Goal: Task Accomplishment & Management: Use online tool/utility

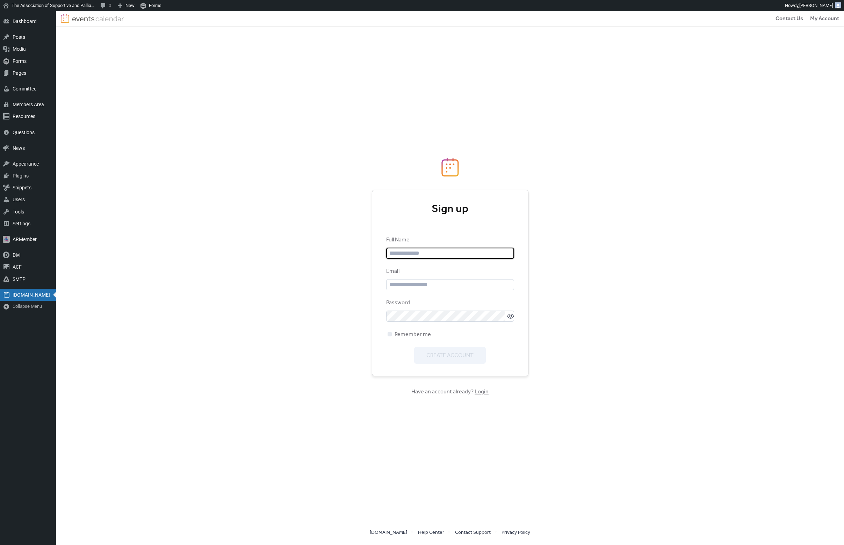
click at [336, 332] on div "Contact Us My Account Sign up Full Name Email Password Remember me Create Accou…" at bounding box center [450, 278] width 788 height 534
click at [439, 259] on input "text" at bounding box center [450, 253] width 128 height 11
type input "*"
type input "**********"
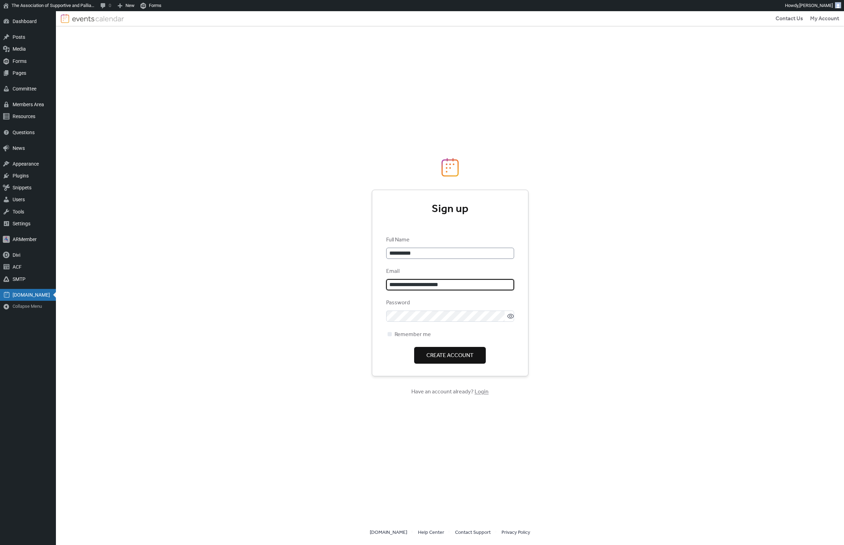
type input "**********"
click at [558, 322] on div "**********" at bounding box center [450, 278] width 788 height 534
click at [449, 360] on span "Create Account" at bounding box center [449, 356] width 47 height 8
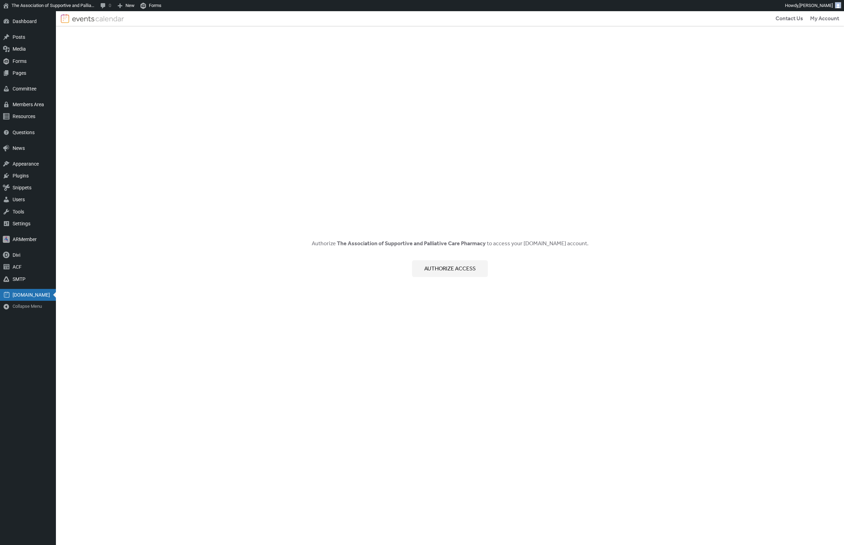
click at [440, 269] on span "Authorize access" at bounding box center [449, 269] width 51 height 8
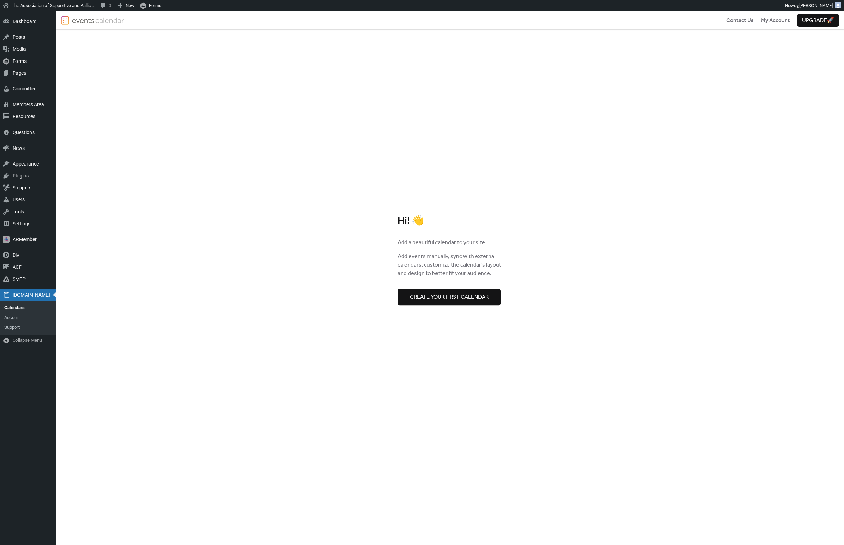
click at [454, 300] on span "Create your first calendar" at bounding box center [449, 297] width 79 height 8
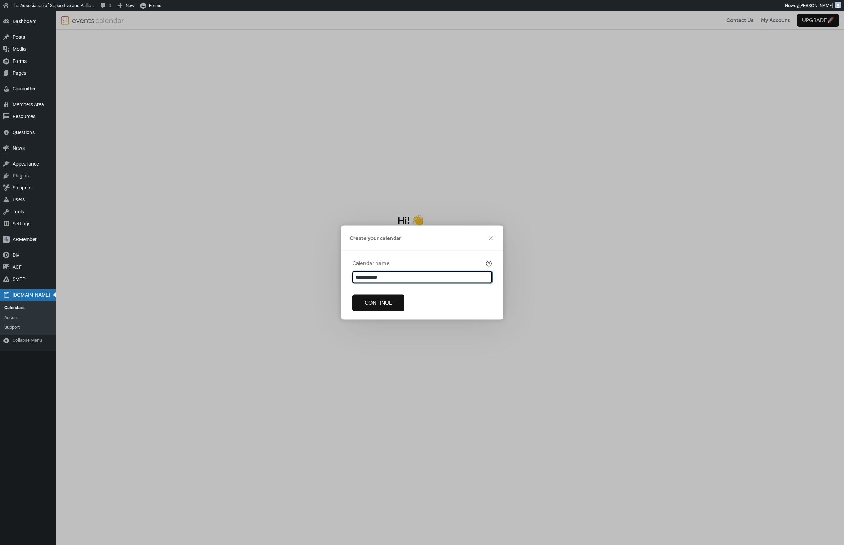
type input "**********"
click at [374, 301] on span "Continue" at bounding box center [378, 303] width 28 height 8
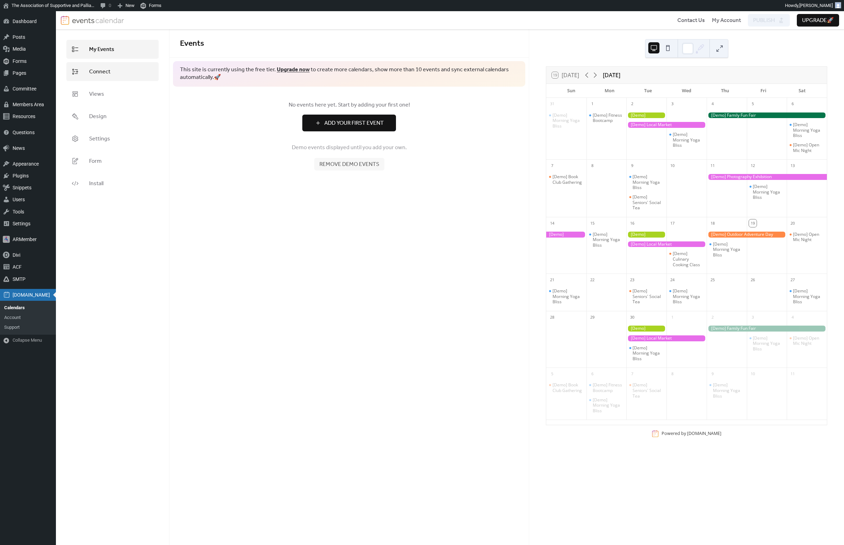
click at [108, 71] on span "Connect" at bounding box center [99, 72] width 21 height 8
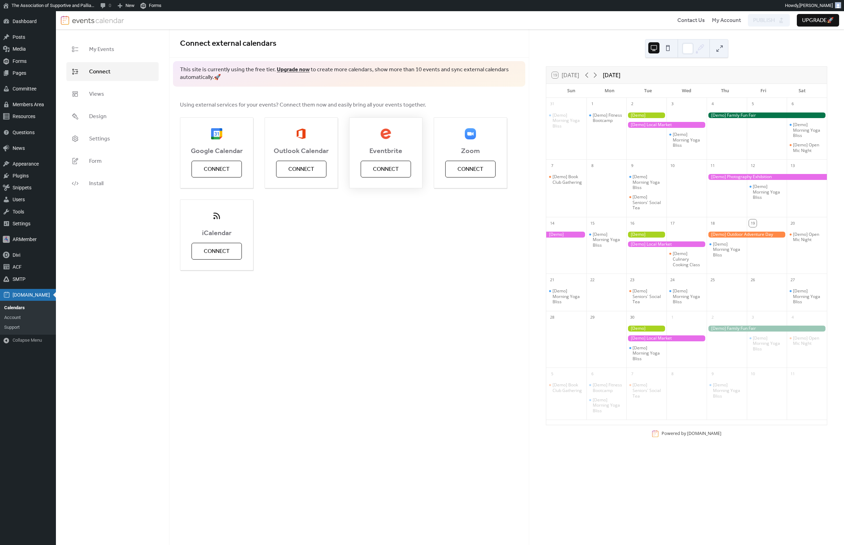
click at [387, 168] on span "Connect" at bounding box center [386, 169] width 26 height 8
click at [390, 253] on div "Google Calendar Connect Outlook Calendar Connect Eventbrite Connect Zoom Connec…" at bounding box center [349, 193] width 338 height 153
click at [101, 70] on span "Connect" at bounding box center [99, 72] width 21 height 8
click at [111, 53] on span "My Events" at bounding box center [101, 49] width 25 height 8
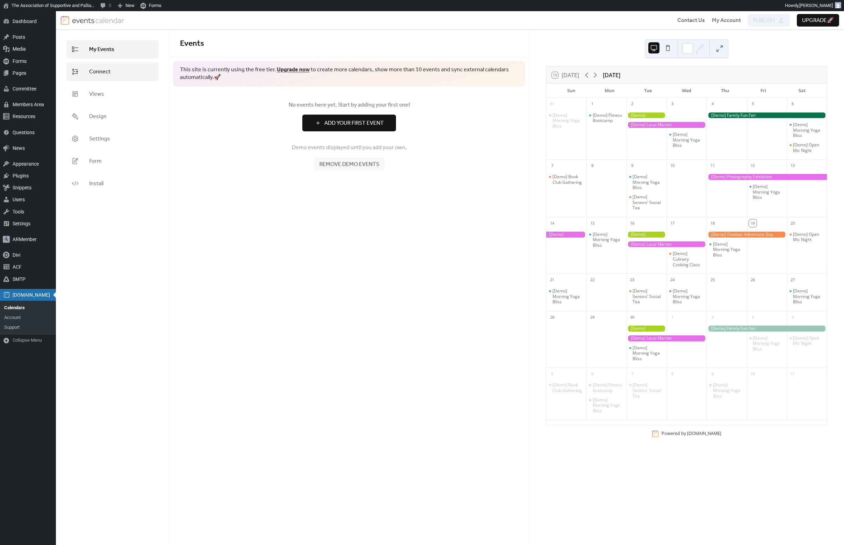
click at [106, 73] on span "Connect" at bounding box center [99, 72] width 21 height 8
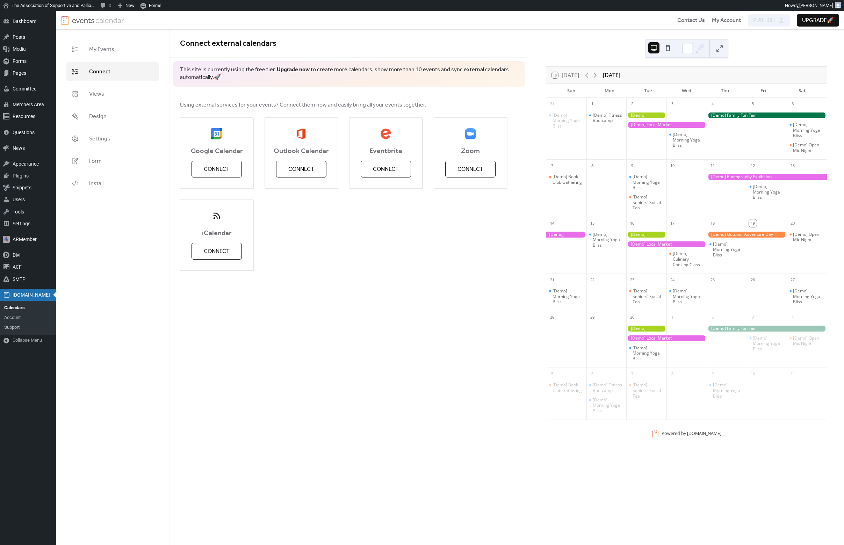
click at [375, 211] on div "Google Calendar Connect Outlook Calendar Connect Eventbrite Connect Zoom Connec…" at bounding box center [349, 193] width 338 height 153
click at [367, 170] on button "Connect" at bounding box center [386, 169] width 50 height 17
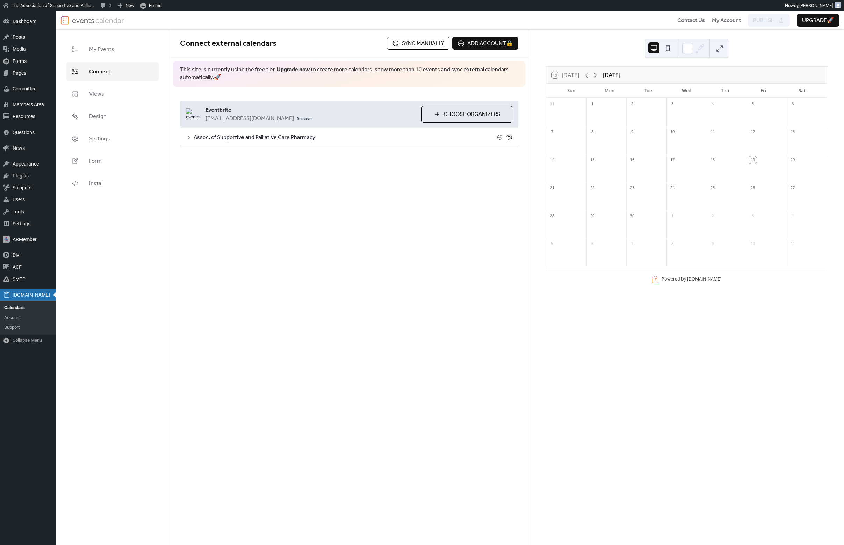
click at [509, 137] on icon at bounding box center [509, 137] width 6 height 6
click at [230, 253] on div "Show date only Hide event end time Use custom colors Default calendar color" at bounding box center [349, 212] width 338 height 94
click at [238, 246] on div at bounding box center [219, 244] width 57 height 14
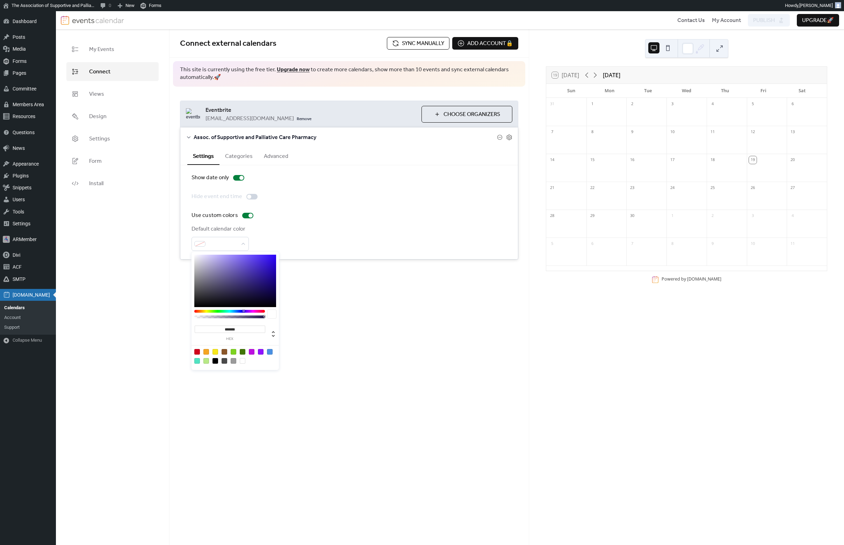
click at [231, 331] on input "*******" at bounding box center [230, 329] width 71 height 7
paste input
type input "*******"
click at [303, 330] on div "**********" at bounding box center [348, 287] width 359 height 516
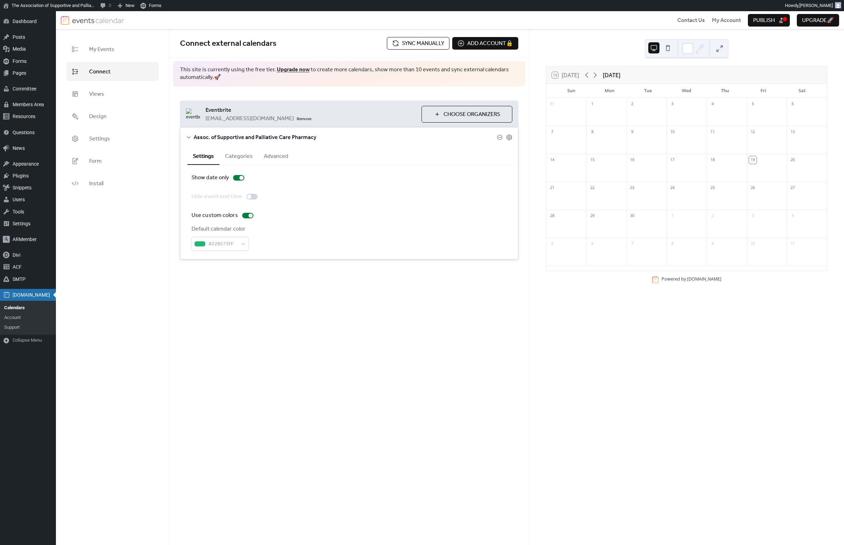
click at [238, 156] on button "Categories" at bounding box center [238, 155] width 39 height 17
click at [274, 157] on button "Advanced" at bounding box center [276, 155] width 36 height 17
click at [227, 155] on button "Categories" at bounding box center [238, 155] width 39 height 17
click at [203, 155] on button "Settings" at bounding box center [203, 155] width 32 height 17
click at [763, 23] on span "Publish" at bounding box center [764, 20] width 22 height 8
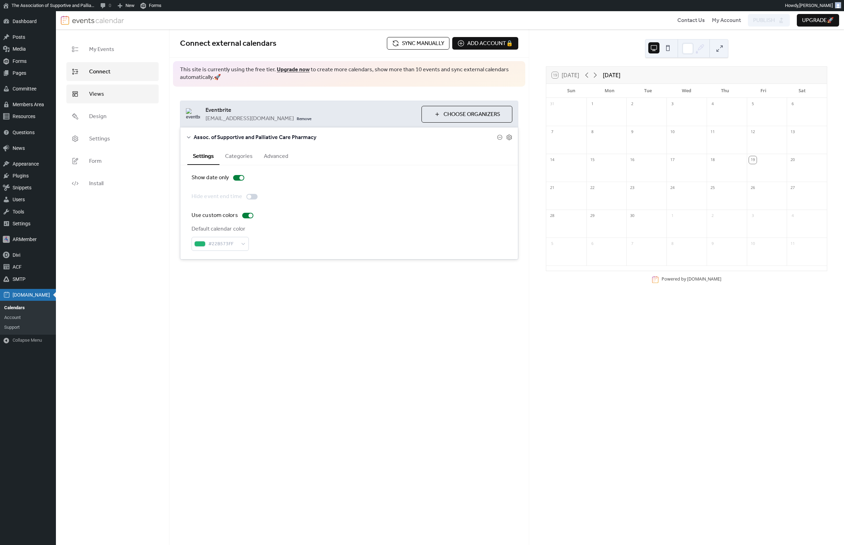
click at [104, 102] on link "Views" at bounding box center [112, 94] width 92 height 19
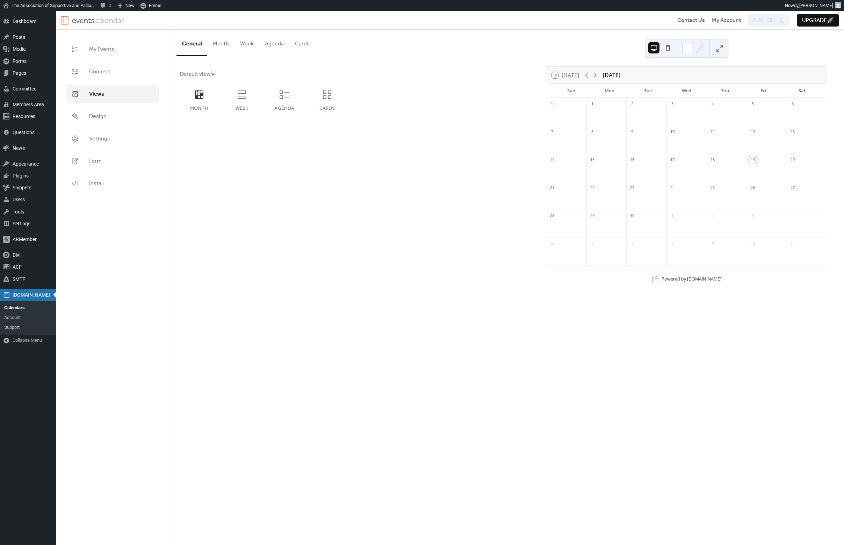
click at [122, 126] on ul "My Events Connect Views Design Settings Form Install" at bounding box center [112, 116] width 92 height 153
click at [112, 123] on link "Design" at bounding box center [112, 116] width 92 height 19
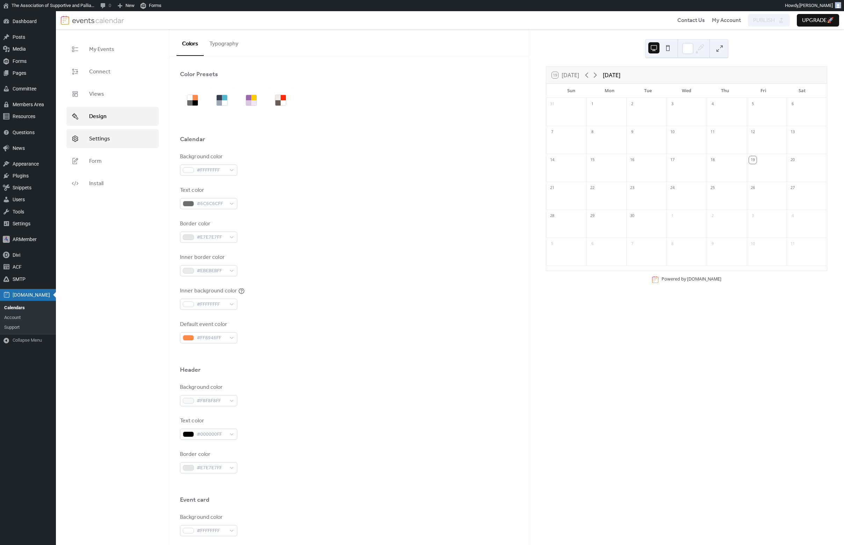
click at [104, 140] on span "Settings" at bounding box center [99, 139] width 21 height 8
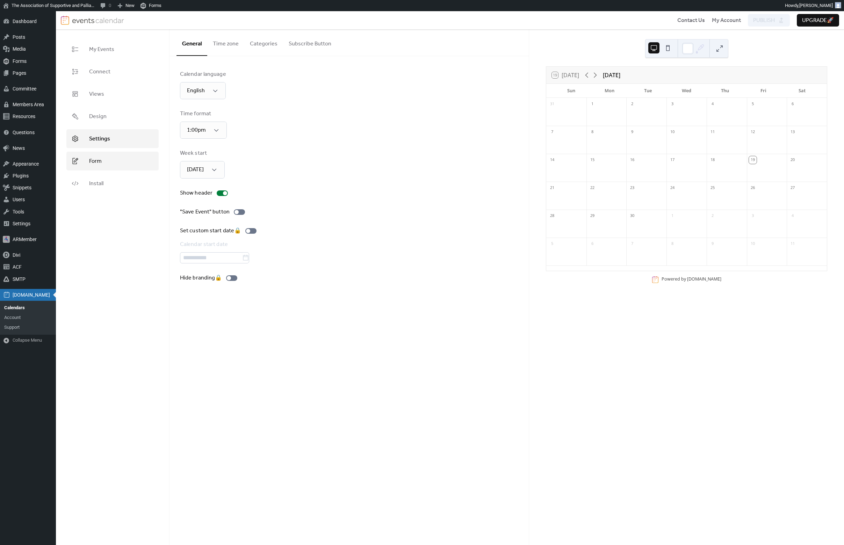
click at [99, 157] on span "Form" at bounding box center [95, 161] width 13 height 8
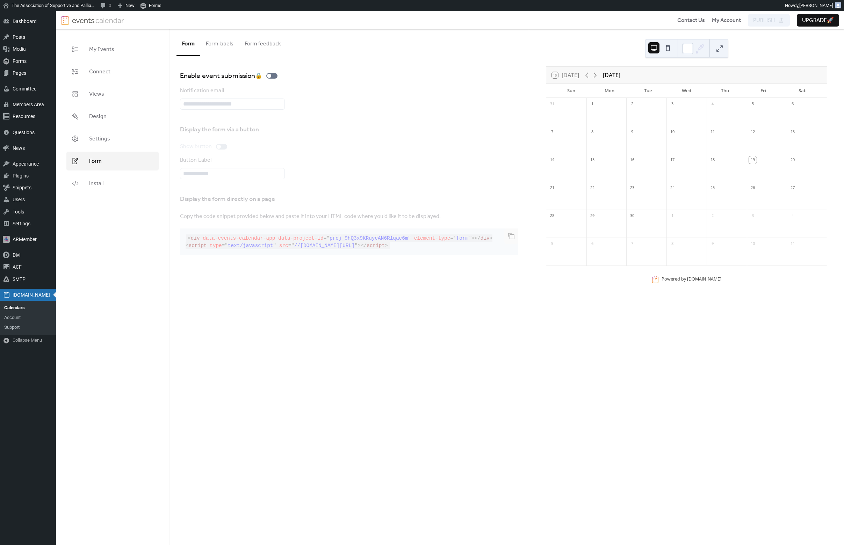
click at [220, 43] on button "Form labels" at bounding box center [219, 42] width 39 height 26
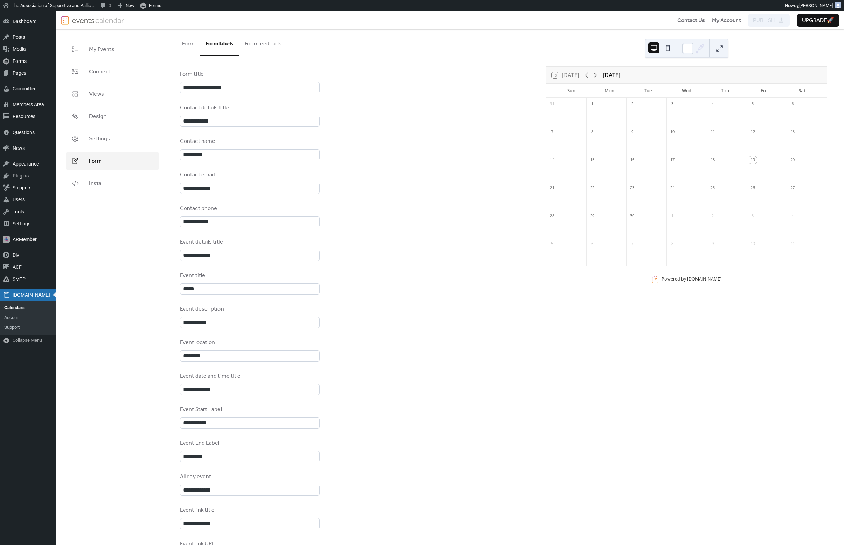
click at [270, 41] on button "Form feedback" at bounding box center [263, 42] width 48 height 26
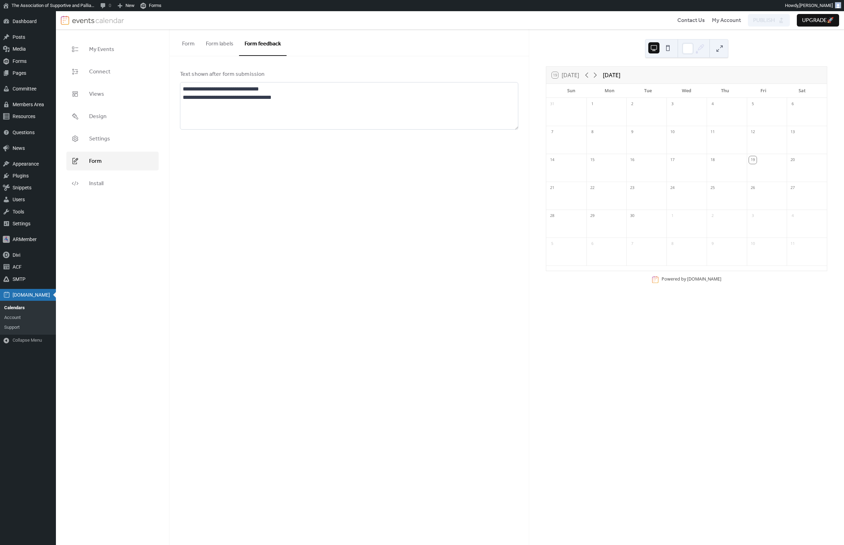
click at [194, 47] on button "Form" at bounding box center [188, 42] width 24 height 26
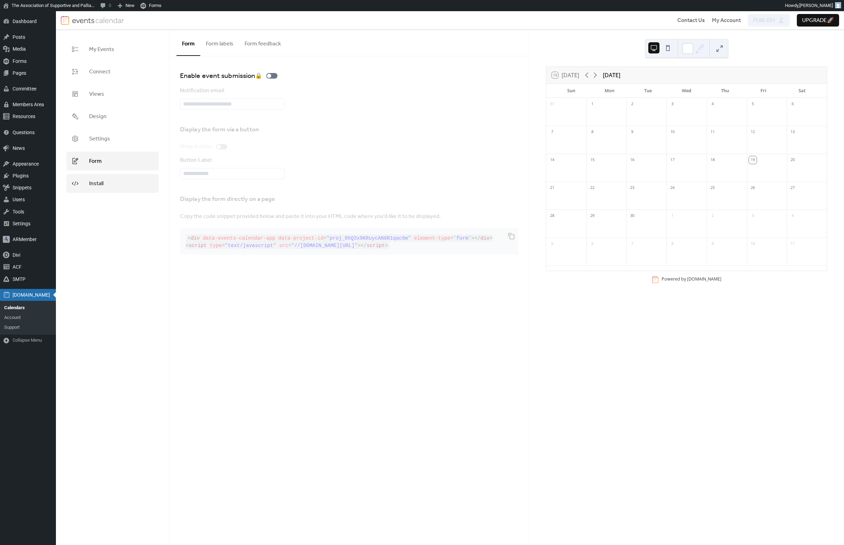
click at [103, 183] on span "Install" at bounding box center [96, 184] width 14 height 8
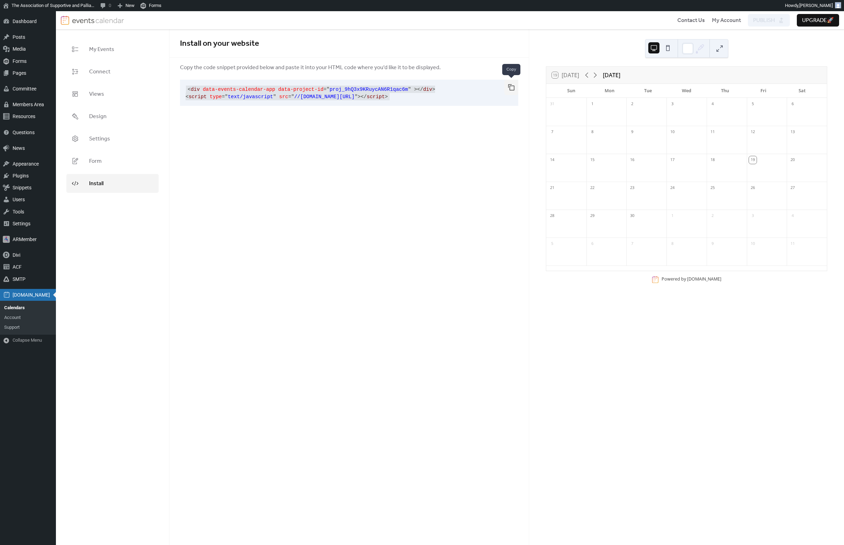
click at [512, 86] on button "button" at bounding box center [511, 87] width 14 height 15
click at [688, 49] on div at bounding box center [687, 48] width 11 height 11
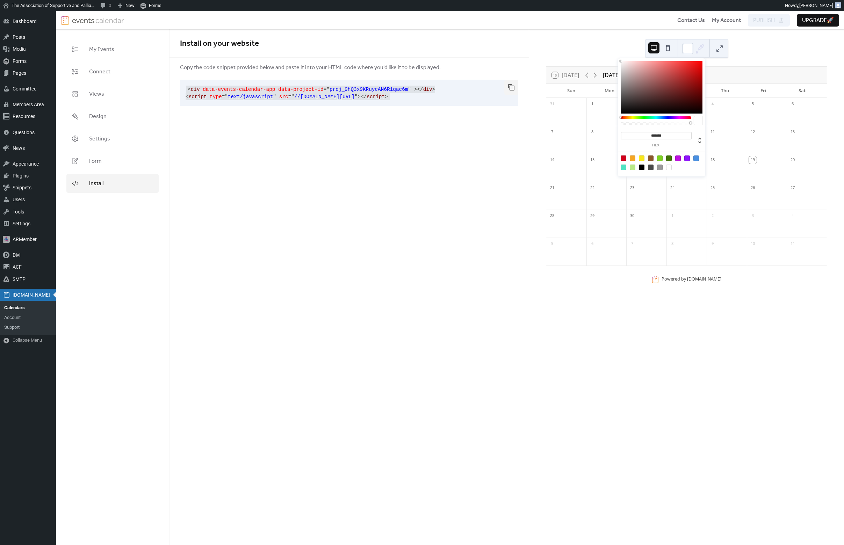
click at [627, 118] on div at bounding box center [656, 117] width 71 height 3
click at [657, 66] on div at bounding box center [662, 87] width 82 height 52
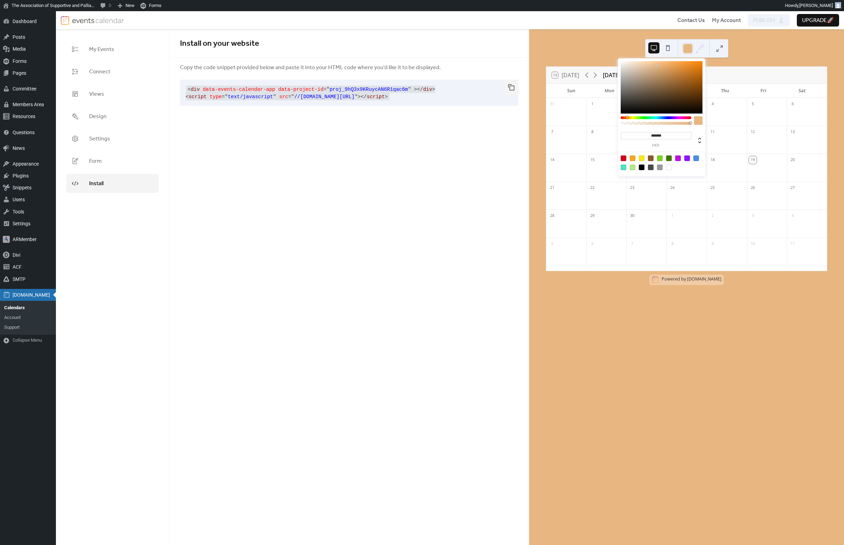
type input "*******"
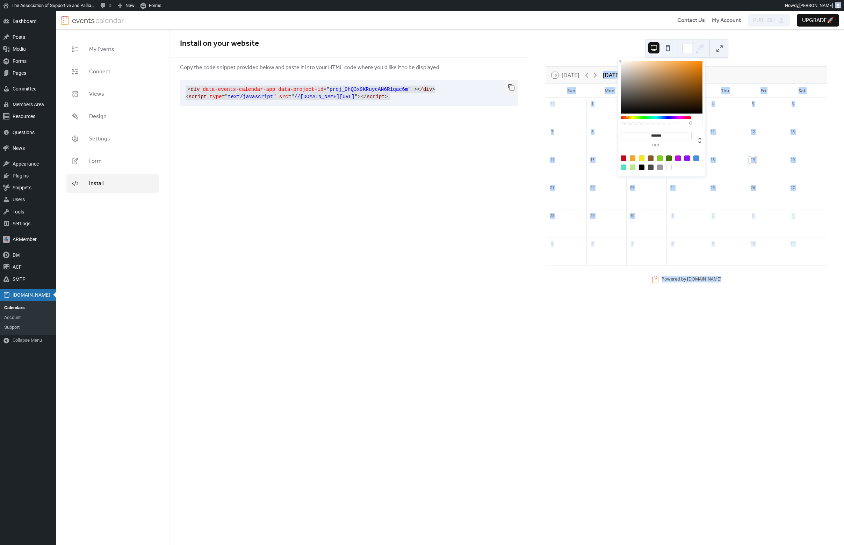
drag, startPoint x: 626, startPoint y: 66, endPoint x: 583, endPoint y: 43, distance: 49.1
click at [583, 43] on body "Skip to main content Skip to toolbar Dashboard Dashboard Home Updates 0 Posts P…" at bounding box center [422, 278] width 844 height 534
click at [643, 307] on div "19 Today September 2025 Sun Mon Tue Wed Thu Fri Sat 31 1 2 3 4 5 6 7 8 9 10 11 …" at bounding box center [686, 287] width 315 height 516
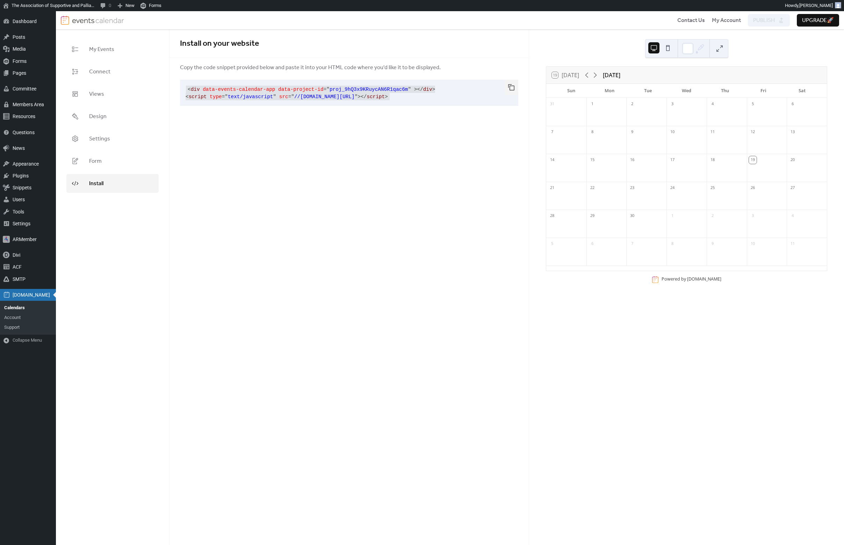
click at [668, 50] on button at bounding box center [667, 47] width 11 height 11
click at [655, 49] on button at bounding box center [653, 47] width 11 height 11
click at [235, 144] on div "Install on your website Copy the code snippet provided below and paste it into …" at bounding box center [348, 287] width 359 height 516
click at [101, 123] on link "Design" at bounding box center [112, 116] width 92 height 19
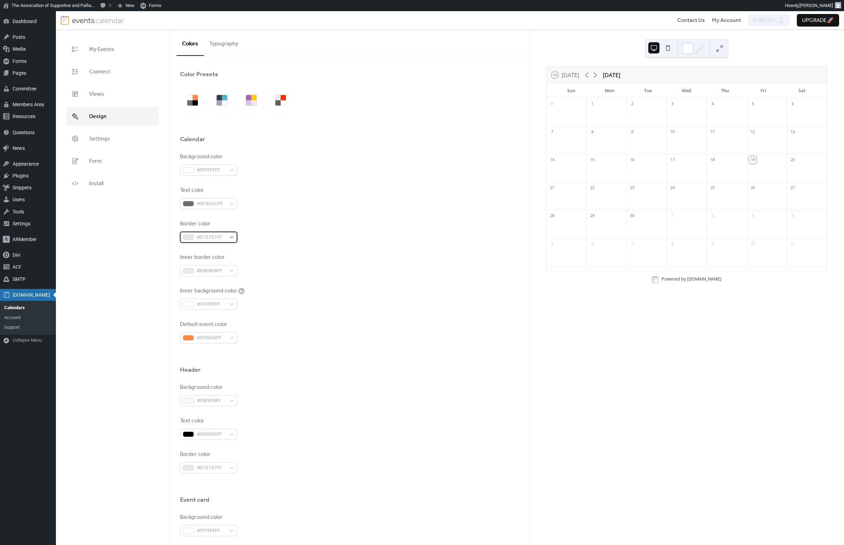
click at [223, 238] on span "#E7E7E7FF" at bounding box center [211, 237] width 29 height 8
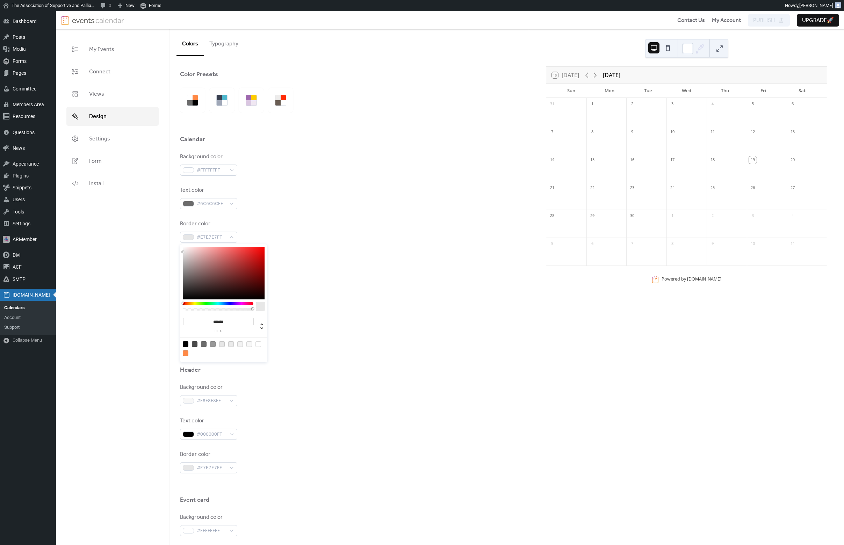
click at [224, 320] on input "*******" at bounding box center [218, 321] width 71 height 7
paste input "**********"
paste input
type input "*******"
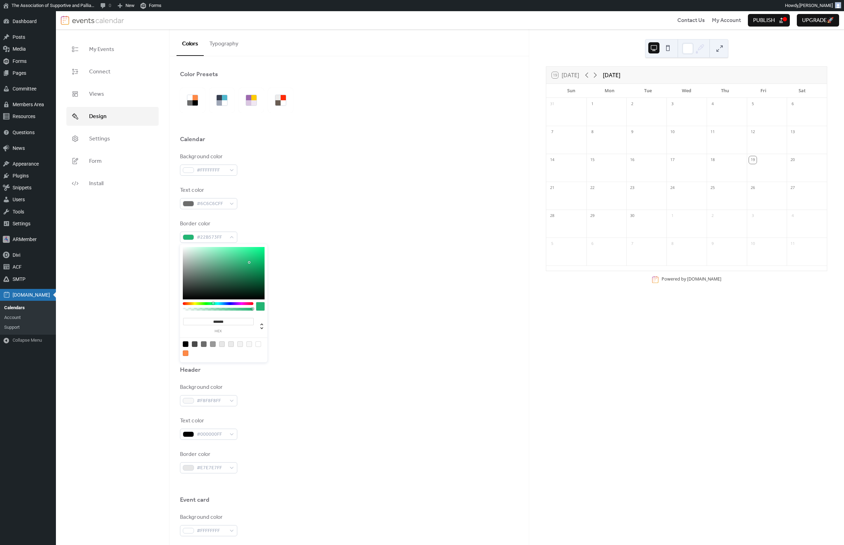
click at [311, 303] on div "Inner background color #FFFFFFFF" at bounding box center [349, 298] width 338 height 23
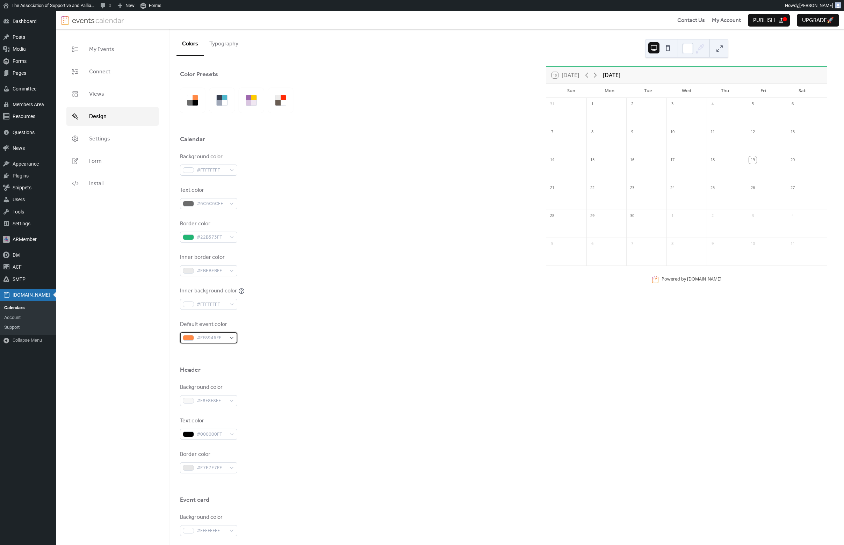
click at [230, 339] on div "#FF8946FF" at bounding box center [208, 337] width 57 height 11
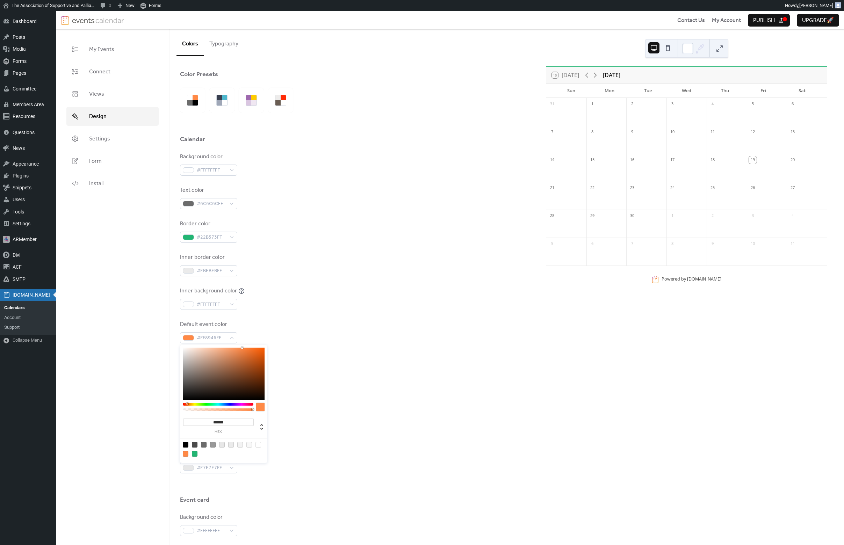
click at [217, 424] on input "*******" at bounding box center [218, 422] width 71 height 7
paste input
type input "*******"
click at [303, 370] on div "Header" at bounding box center [349, 372] width 338 height 12
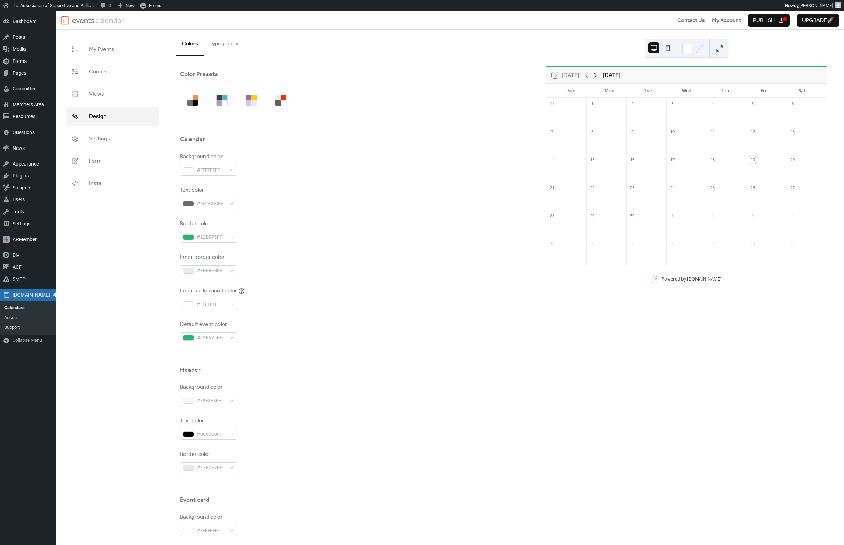
click at [599, 76] on icon at bounding box center [595, 75] width 8 height 8
click at [596, 76] on icon at bounding box center [595, 75] width 3 height 5
click at [463, 280] on div "Background color #FFFFFFFF Text color #6C6C6CFF Border color #22B573FF Inner bo…" at bounding box center [349, 248] width 338 height 191
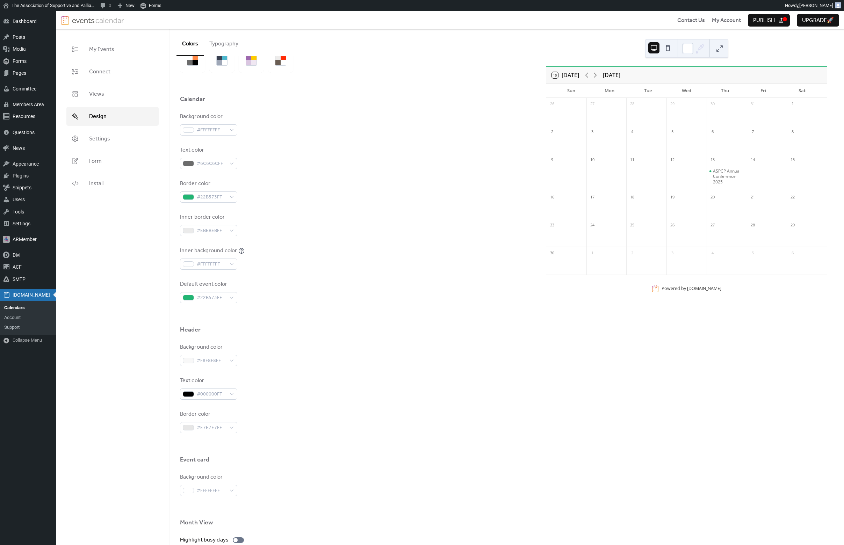
scroll to position [46, 0]
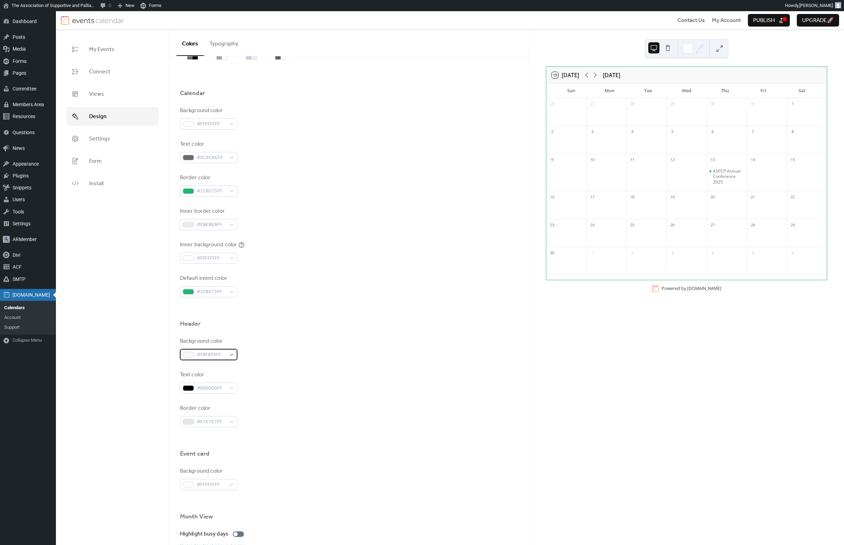
click at [209, 354] on span "#F8F8F8FF" at bounding box center [211, 355] width 29 height 8
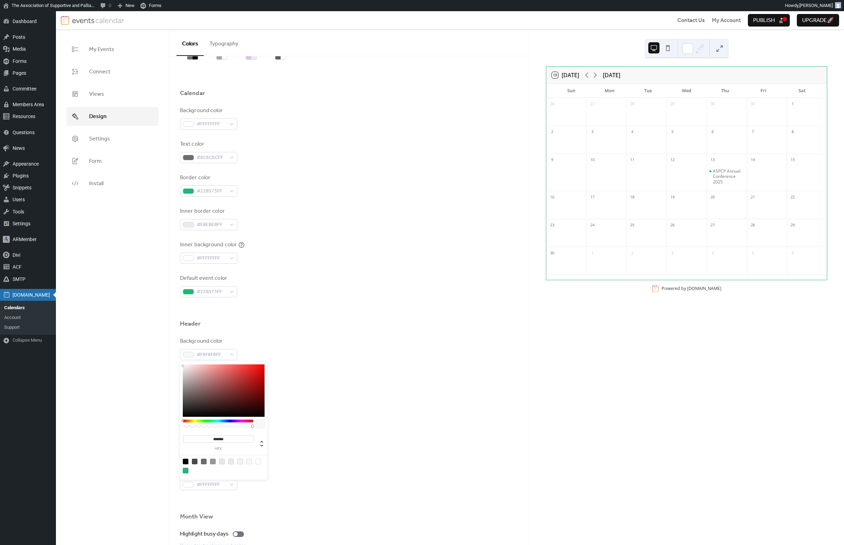
click at [219, 438] on input "*******" at bounding box center [218, 438] width 71 height 7
paste input
type input "*******"
click at [294, 380] on div "Text color #000000FF" at bounding box center [349, 382] width 338 height 23
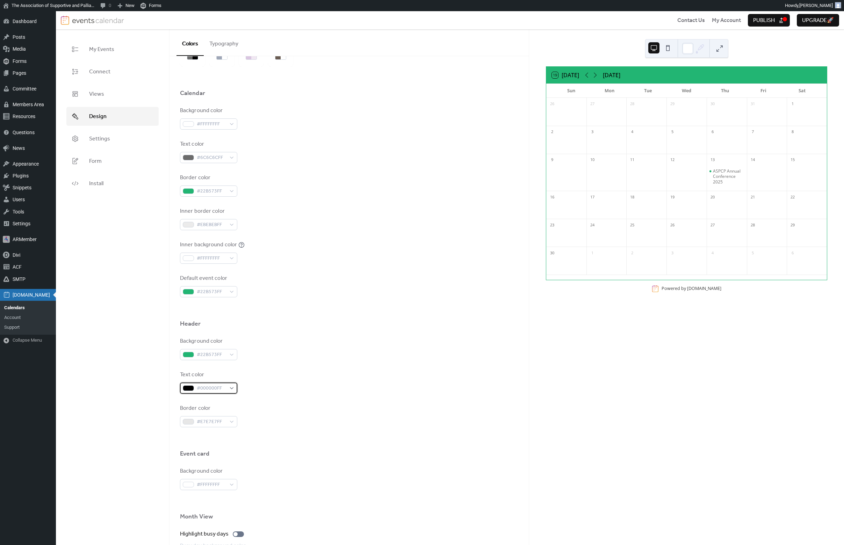
click at [214, 387] on span "#000000FF" at bounding box center [211, 388] width 29 height 8
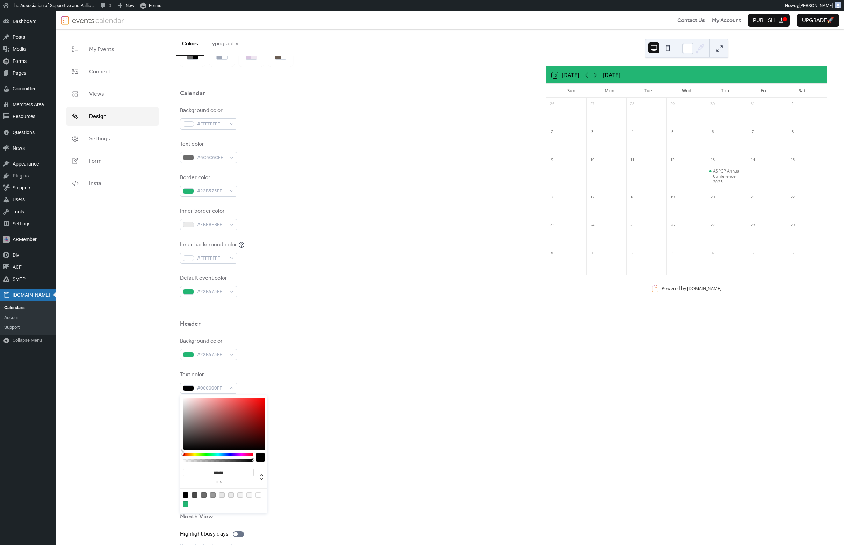
click at [223, 473] on input "*******" at bounding box center [218, 472] width 71 height 7
type input "****"
click at [294, 440] on div at bounding box center [349, 438] width 338 height 22
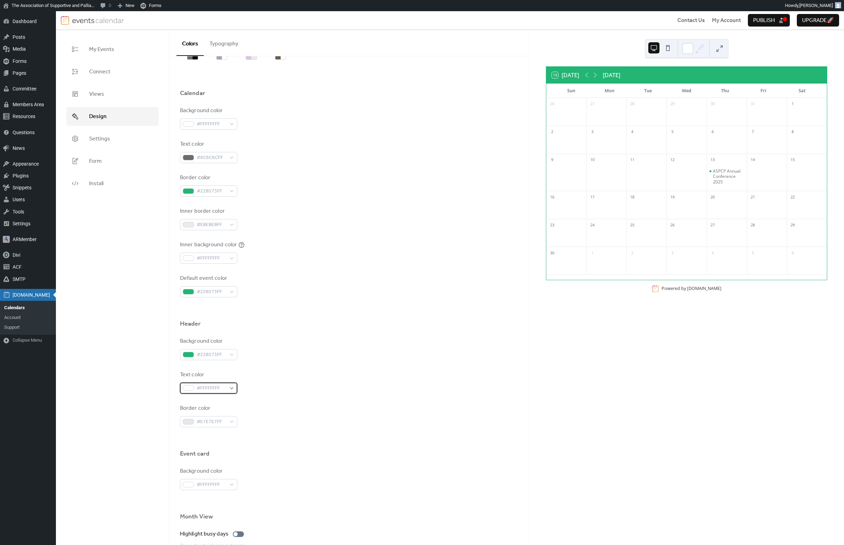
click at [201, 388] on span "#FFFFFFFF" at bounding box center [211, 388] width 29 height 8
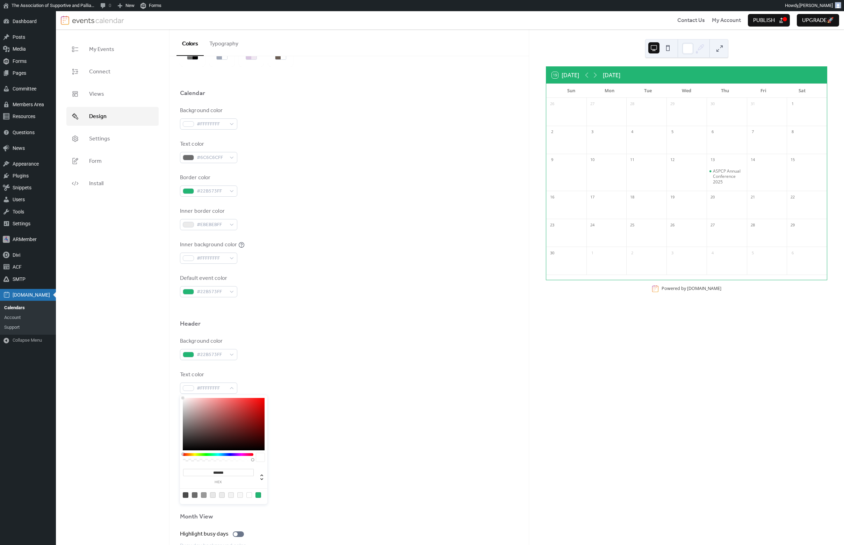
click at [264, 373] on div "Text color #FFFFFFFF" at bounding box center [349, 382] width 338 height 23
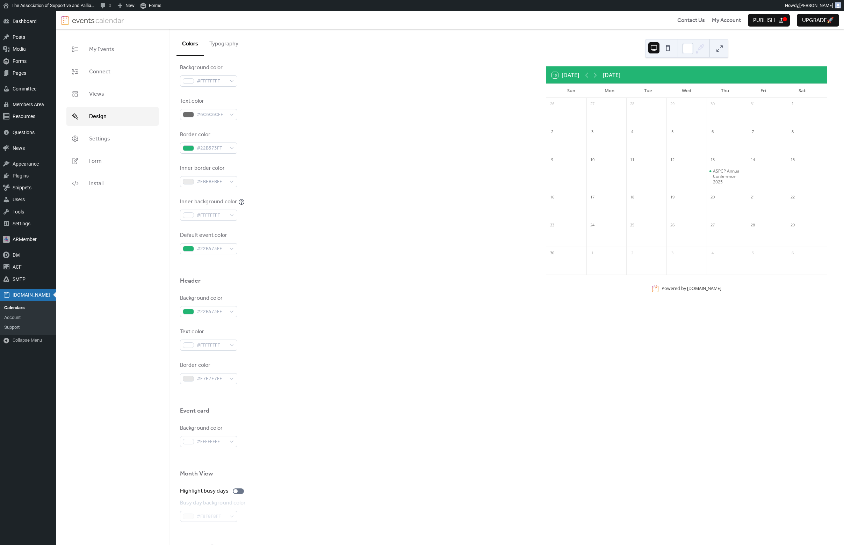
scroll to position [90, 0]
click at [233, 377] on div "#E7E7E7FF" at bounding box center [208, 377] width 57 height 11
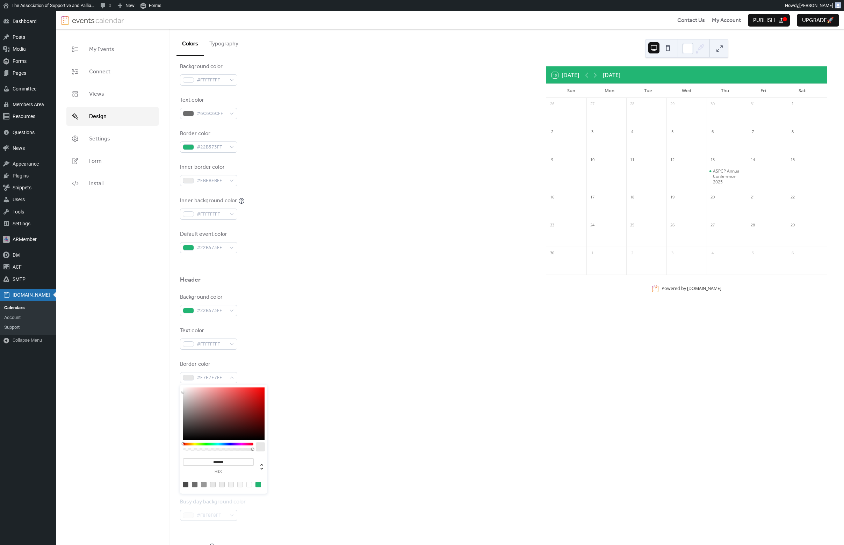
click at [269, 364] on div "Border color #E7E7E7FF" at bounding box center [349, 371] width 338 height 23
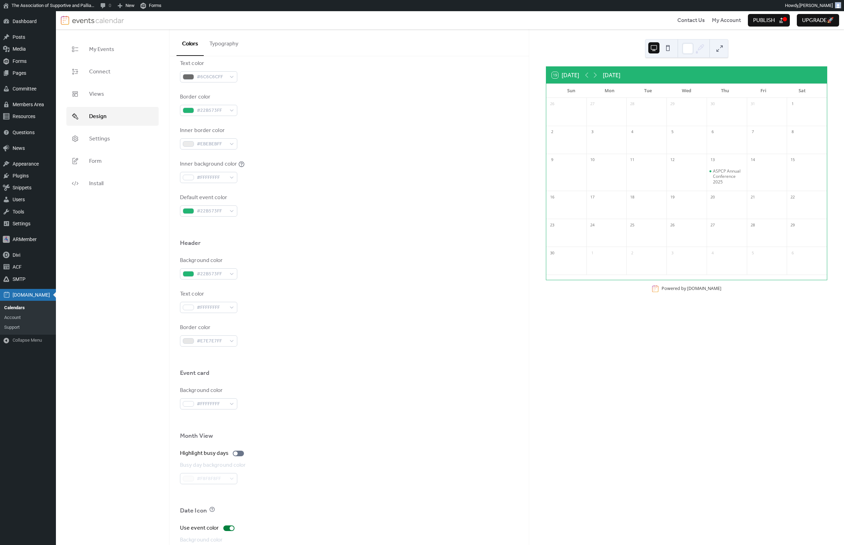
scroll to position [128, 0]
click at [230, 404] on div "#FFFFFFFF" at bounding box center [208, 403] width 57 height 11
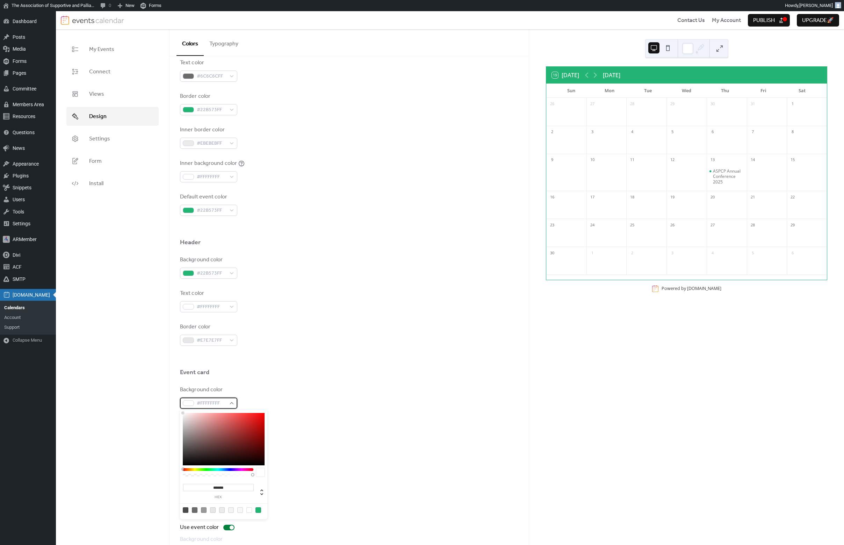
click at [204, 402] on span "#FFFFFFFF" at bounding box center [211, 403] width 29 height 8
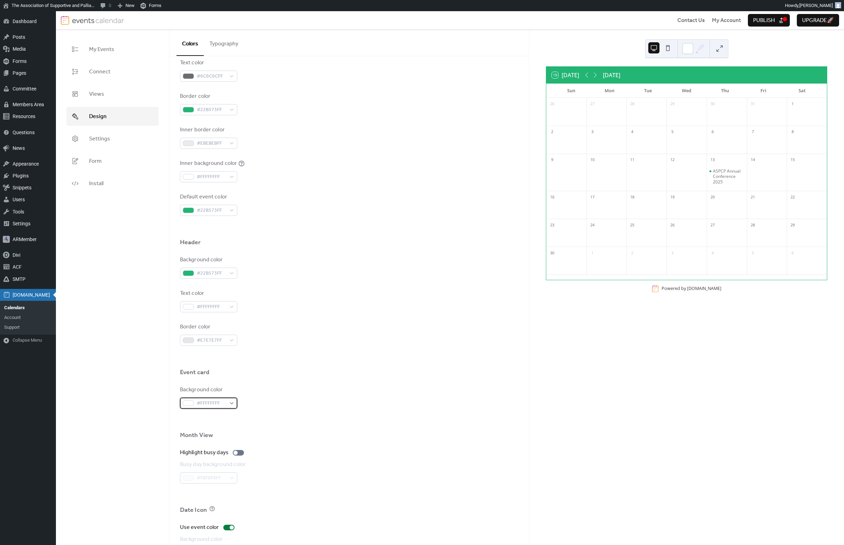
click at [210, 399] on span "#FFFFFFFF" at bounding box center [211, 403] width 29 height 8
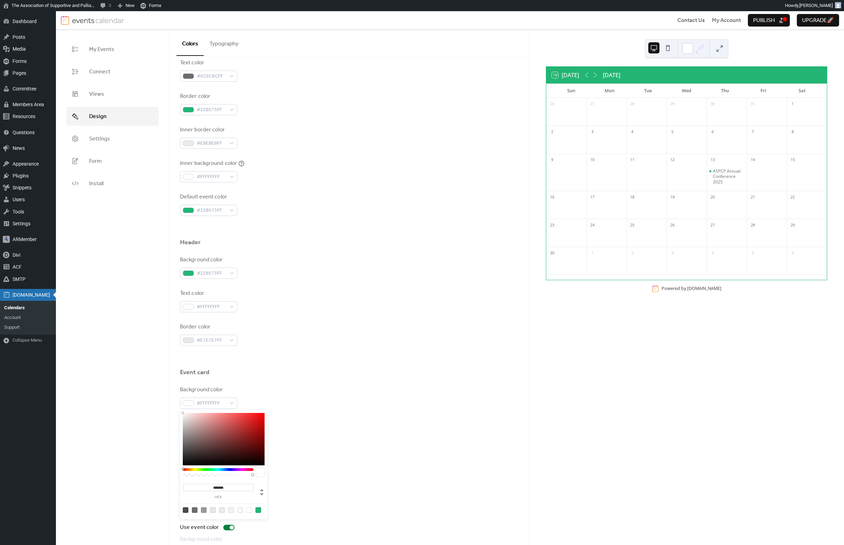
click at [217, 485] on input "*******" at bounding box center [218, 487] width 71 height 7
paste input
type input "*******"
click at [343, 407] on div "Background color #22B573FF" at bounding box center [349, 397] width 338 height 23
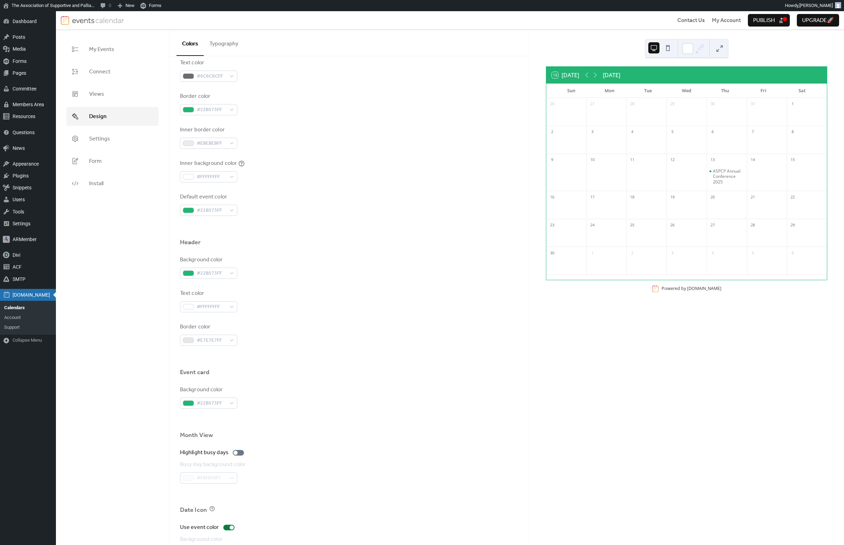
click at [725, 160] on div "13" at bounding box center [727, 159] width 40 height 11
click at [724, 178] on div "ASPCP Annual Conference 2025" at bounding box center [728, 176] width 31 height 16
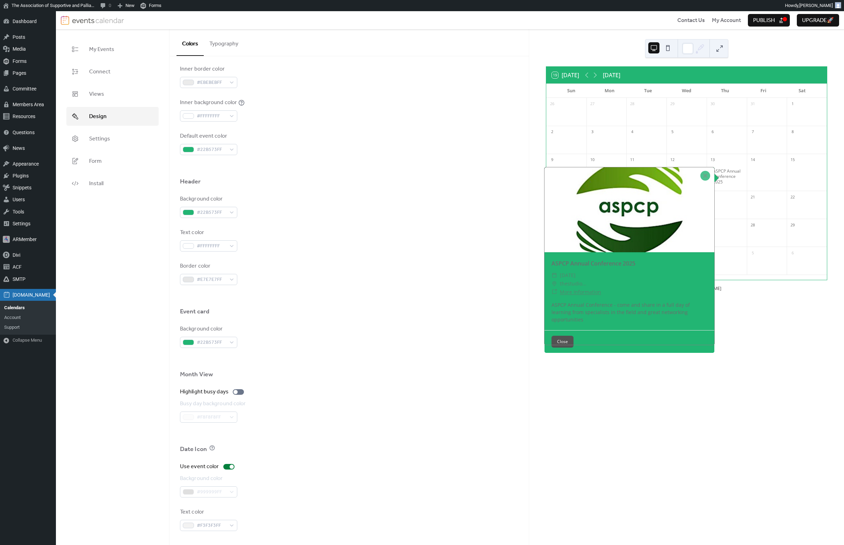
scroll to position [0, 0]
click at [211, 523] on span "#F3F3F3FF" at bounding box center [211, 526] width 29 height 8
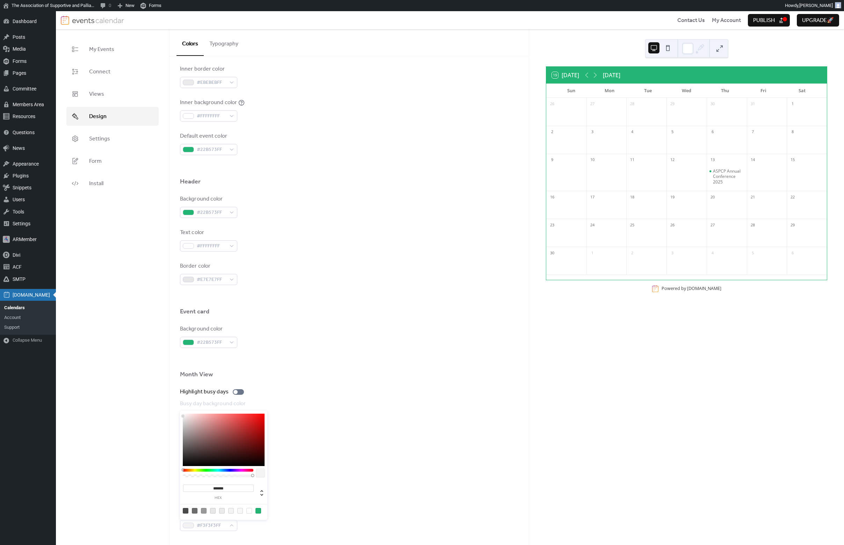
click at [220, 487] on input "*******" at bounding box center [218, 488] width 71 height 7
click at [248, 511] on div at bounding box center [249, 511] width 6 height 6
type input "*******"
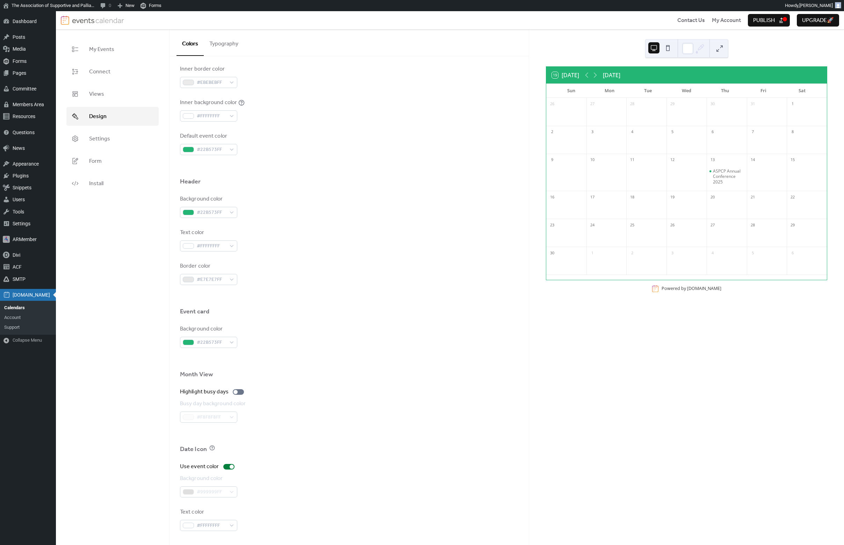
click at [341, 413] on div "Busy day background color #F8F8F8FF" at bounding box center [349, 411] width 338 height 23
click at [726, 176] on div "ASPCP Annual Conference 2025" at bounding box center [728, 176] width 31 height 16
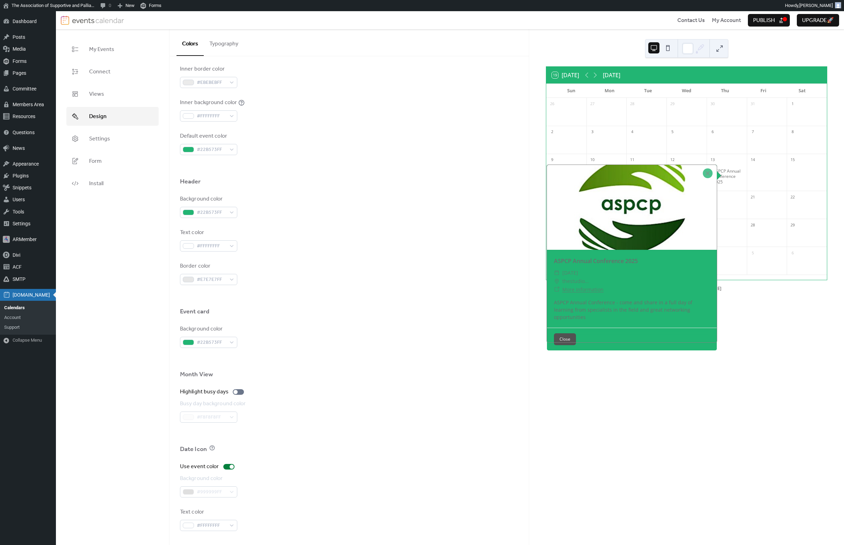
click at [790, 362] on div "19 Today November 2025 Sun Mon Tue Wed Thu Fri Sat 26 27 28 29 30 31 1 2 3 4 5 …" at bounding box center [686, 287] width 315 height 516
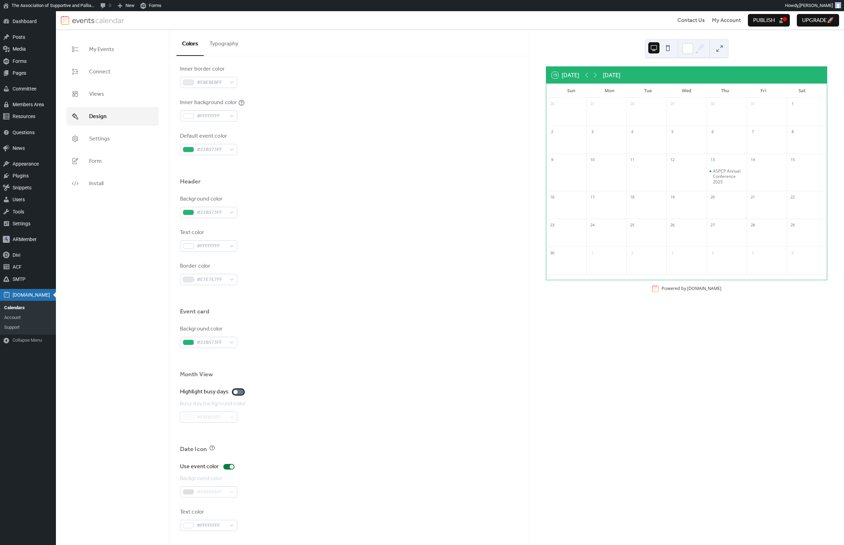
click at [237, 394] on div at bounding box center [238, 392] width 11 height 6
click at [225, 417] on span "#F8F8F8FF" at bounding box center [211, 417] width 29 height 8
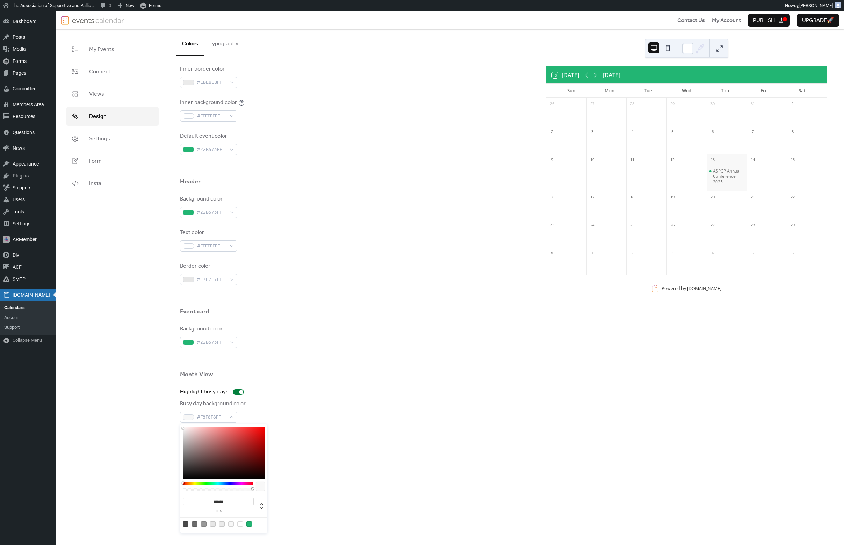
click at [222, 502] on input "*******" at bounding box center [218, 501] width 71 height 7
paste input
type input "*******"
click at [315, 436] on div at bounding box center [349, 434] width 338 height 22
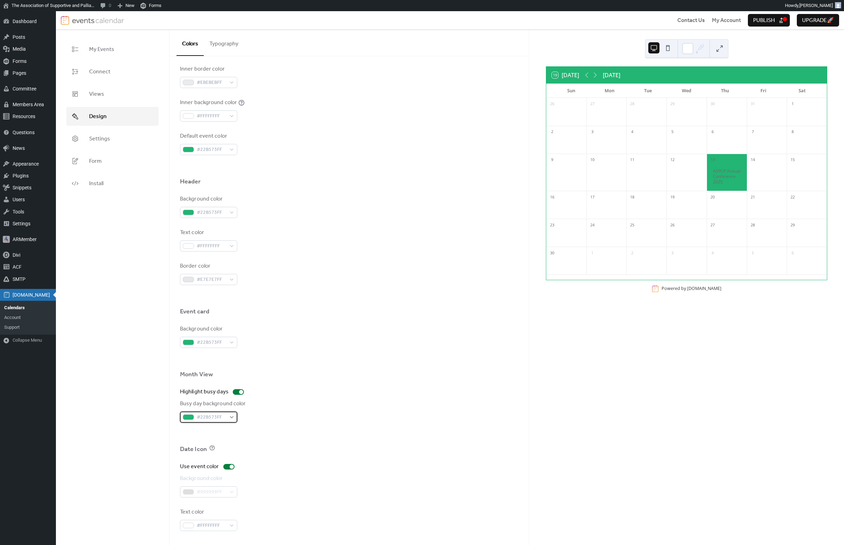
click at [216, 417] on span "#22B573FF" at bounding box center [211, 417] width 29 height 8
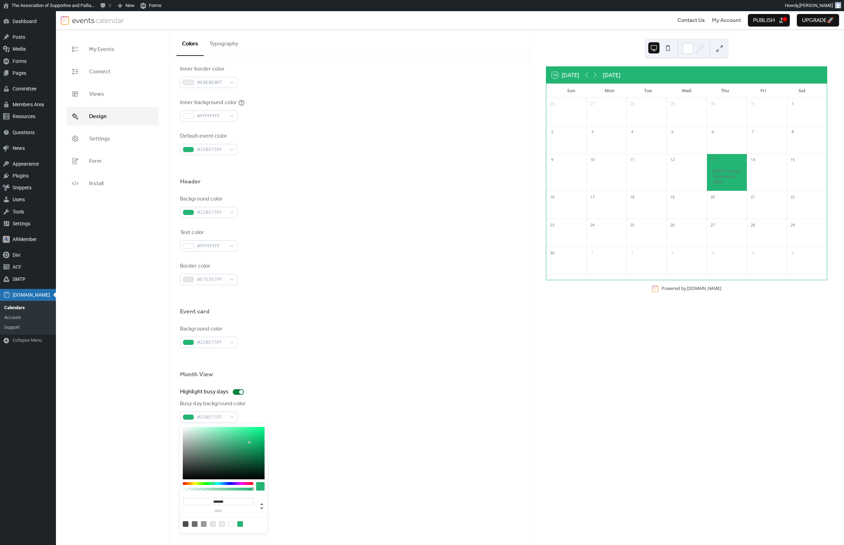
click at [204, 524] on div at bounding box center [204, 524] width 6 height 6
type input "*******"
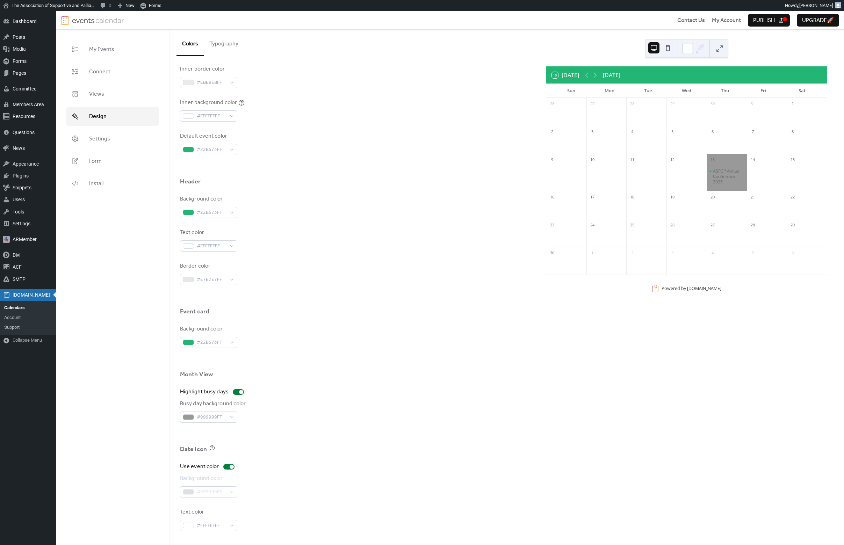
click at [327, 429] on div at bounding box center [349, 434] width 338 height 22
click at [215, 419] on span "#999999FF" at bounding box center [211, 417] width 29 height 8
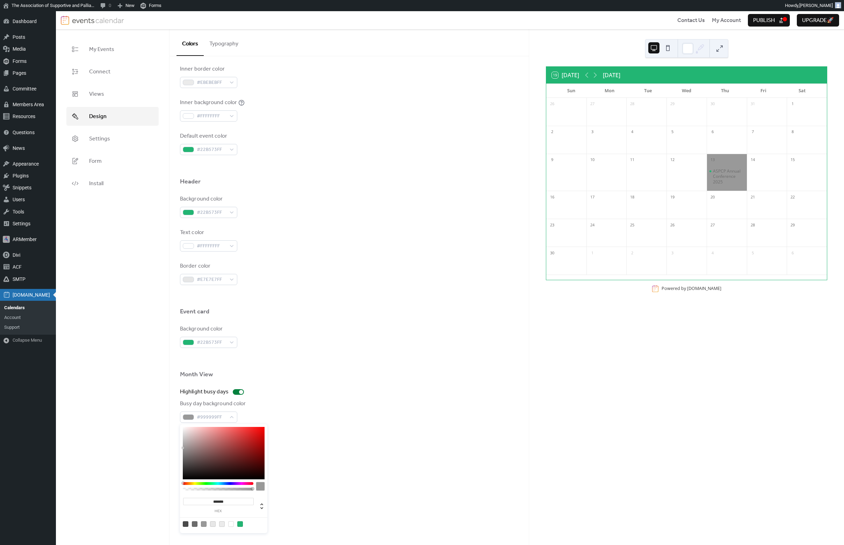
click at [220, 523] on div at bounding box center [222, 524] width 6 height 6
type input "*******"
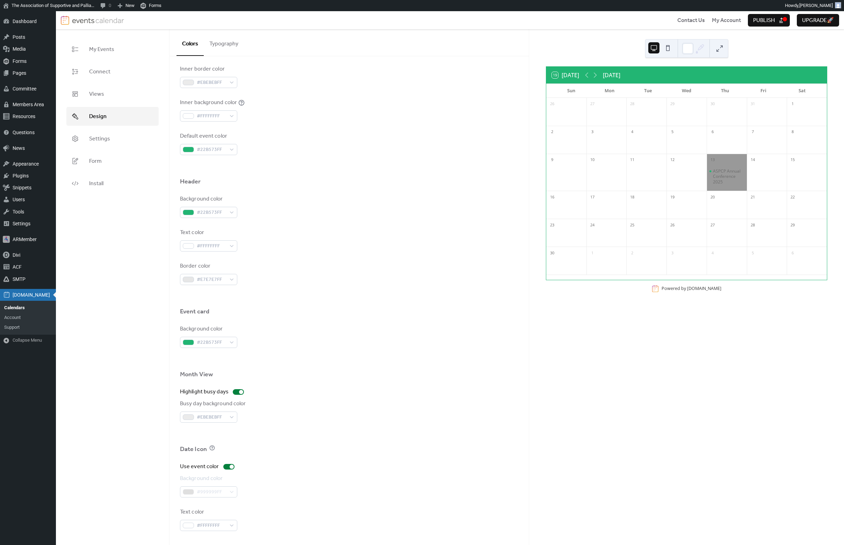
click at [302, 450] on div "Date Icon" at bounding box center [349, 451] width 338 height 12
click at [734, 151] on div "6" at bounding box center [727, 140] width 40 height 28
click at [732, 160] on div "13" at bounding box center [727, 159] width 40 height 11
click at [723, 177] on div "ASPCP Annual Conference 2025" at bounding box center [728, 176] width 31 height 16
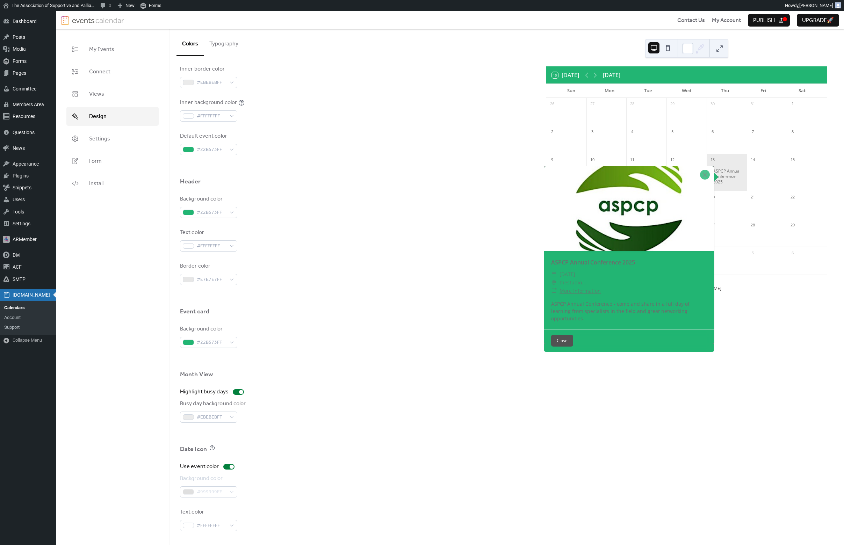
click at [225, 336] on div "Background color #22B573FF" at bounding box center [208, 336] width 57 height 23
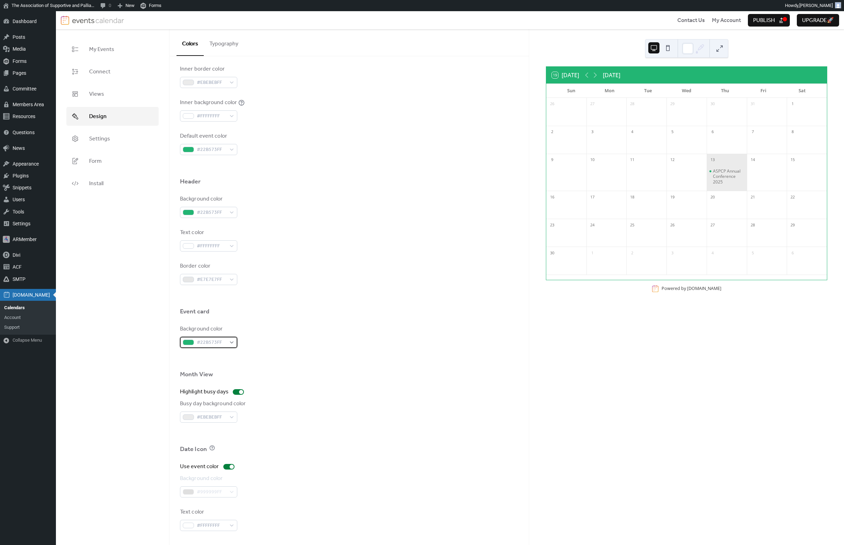
click at [229, 341] on div "#22B573FF" at bounding box center [208, 342] width 57 height 11
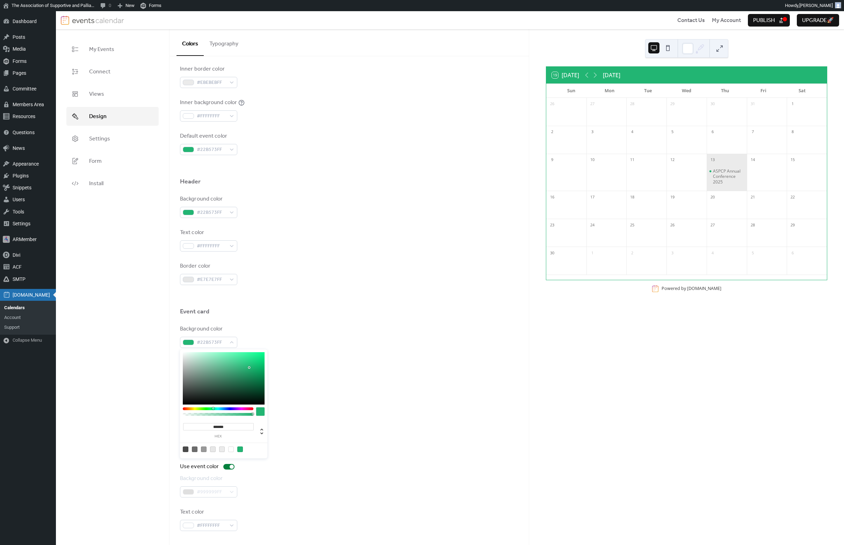
click at [221, 449] on div at bounding box center [222, 450] width 6 height 6
type input "*******"
click at [338, 321] on div at bounding box center [349, 322] width 338 height 6
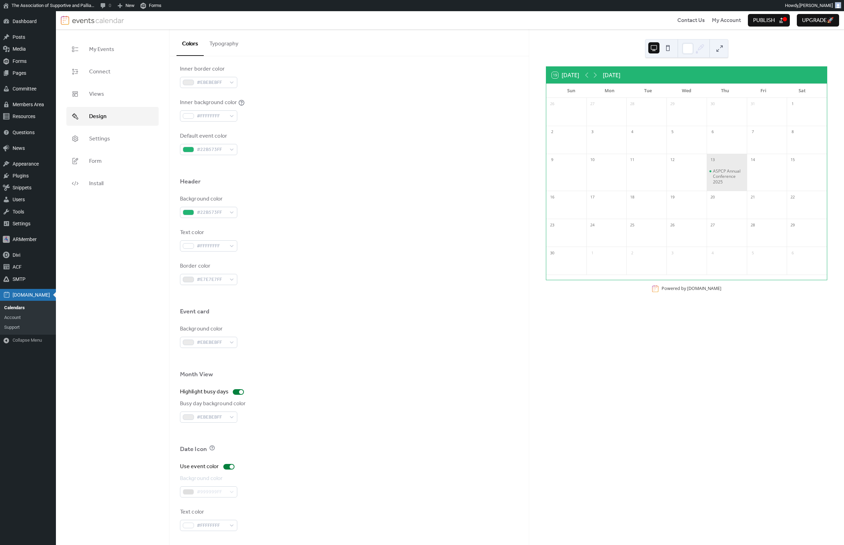
click at [728, 163] on div "13" at bounding box center [727, 159] width 40 height 11
click at [725, 173] on div "ASPCP Annual Conference 2025" at bounding box center [728, 176] width 31 height 16
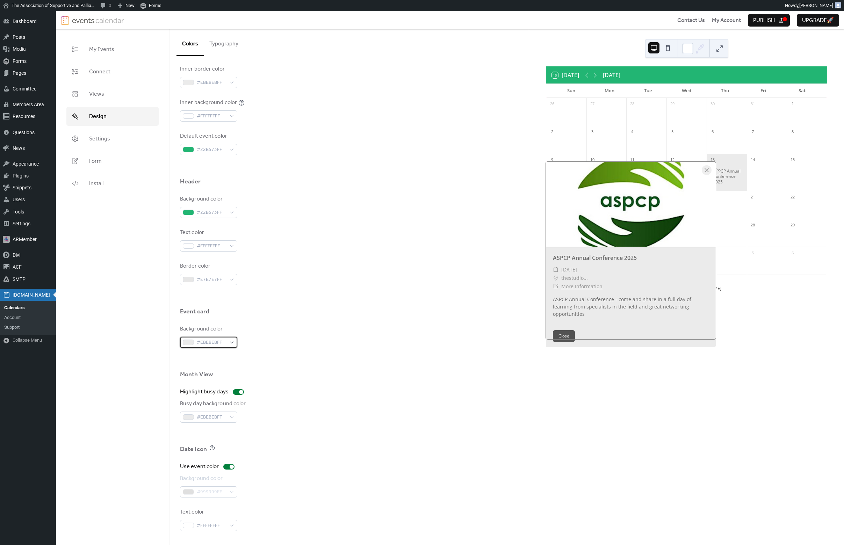
click at [229, 342] on div "#EBEBEBFF" at bounding box center [208, 342] width 57 height 11
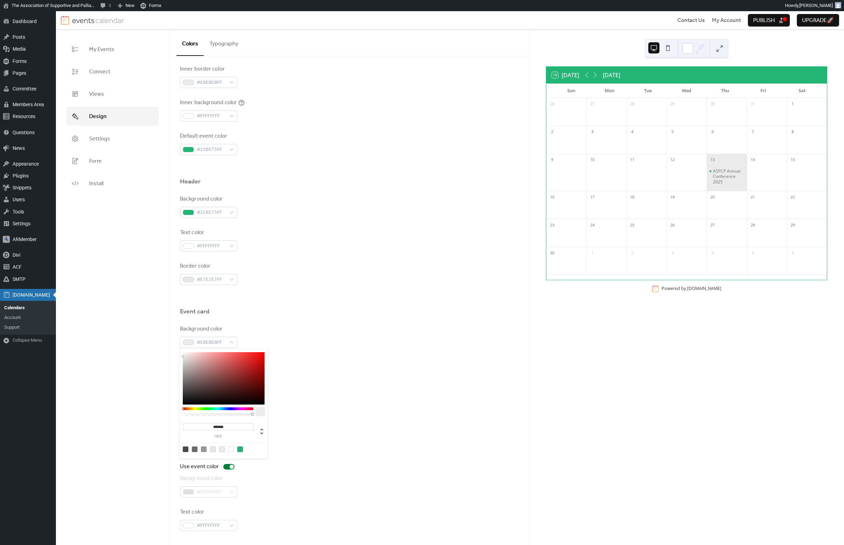
click at [232, 448] on div at bounding box center [231, 450] width 6 height 6
type input "*******"
click at [325, 325] on div "Background color #FFFFFFFF" at bounding box center [349, 336] width 338 height 23
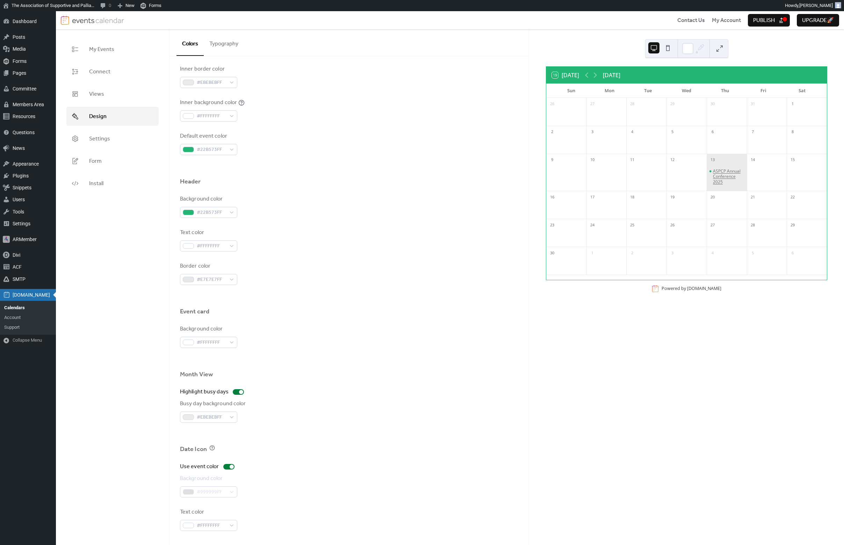
click at [728, 170] on div "ASPCP Annual Conference 2025" at bounding box center [728, 176] width 31 height 16
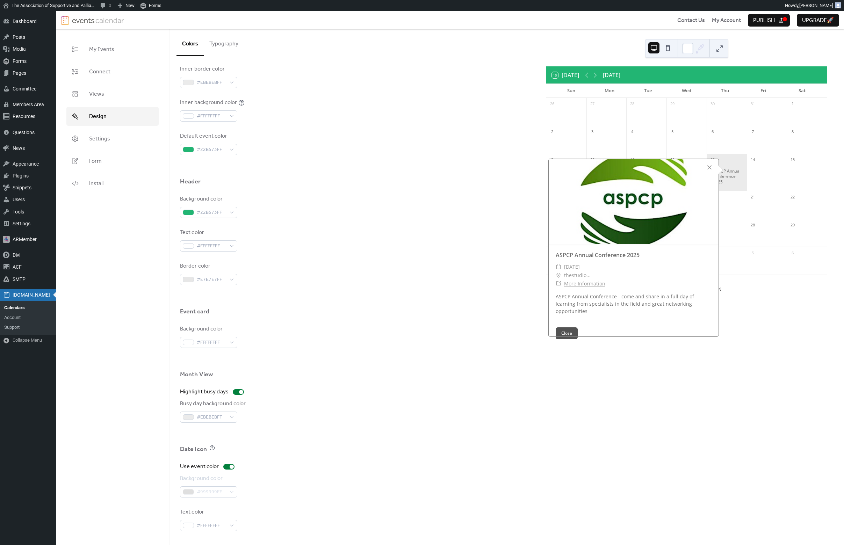
click at [439, 263] on div "Border color #E7E7E7FF" at bounding box center [349, 273] width 338 height 23
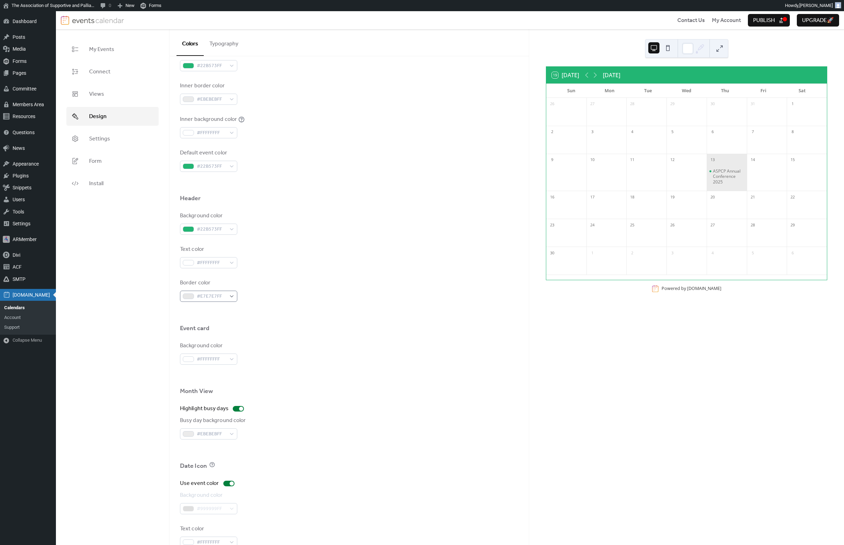
scroll to position [167, 0]
click at [211, 300] on span "#E7E7E7FF" at bounding box center [211, 301] width 29 height 8
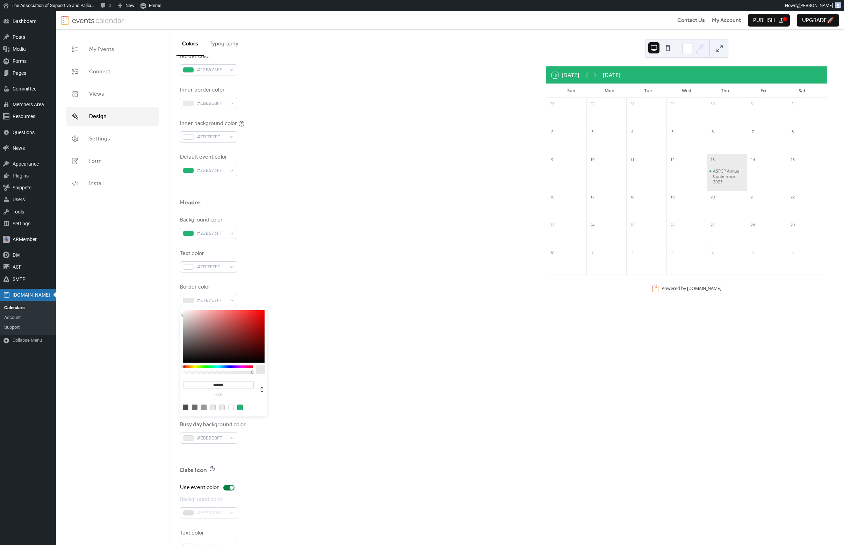
click at [328, 307] on div at bounding box center [349, 317] width 338 height 22
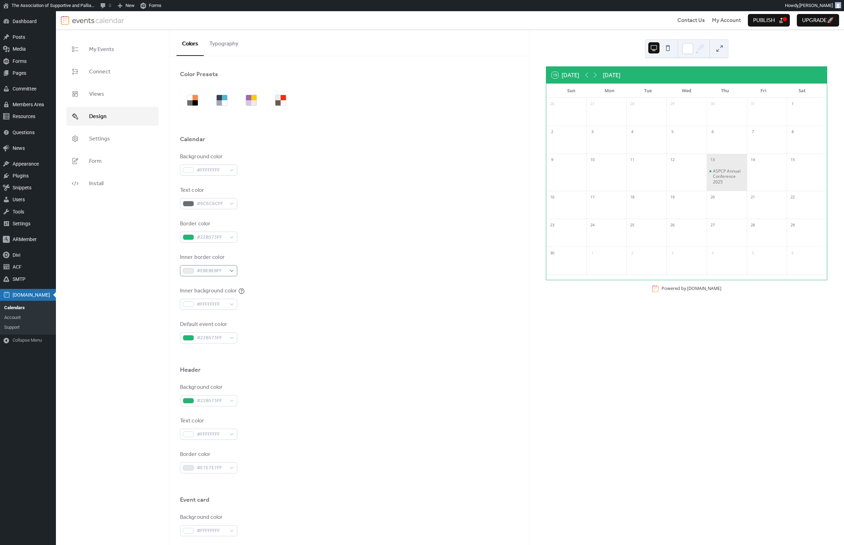
scroll to position [0, 0]
click at [223, 276] on div "#EBEBEBFF" at bounding box center [208, 270] width 57 height 11
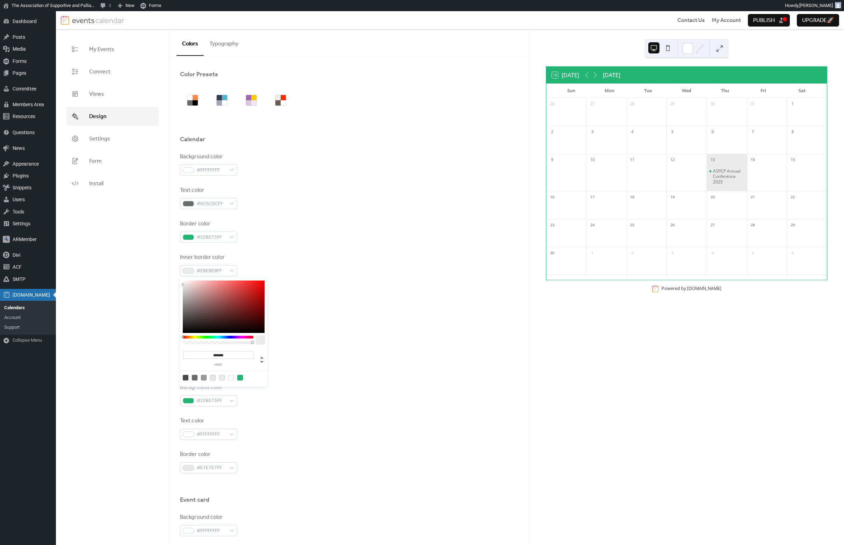
click at [239, 376] on div at bounding box center [240, 378] width 6 height 6
type input "*******"
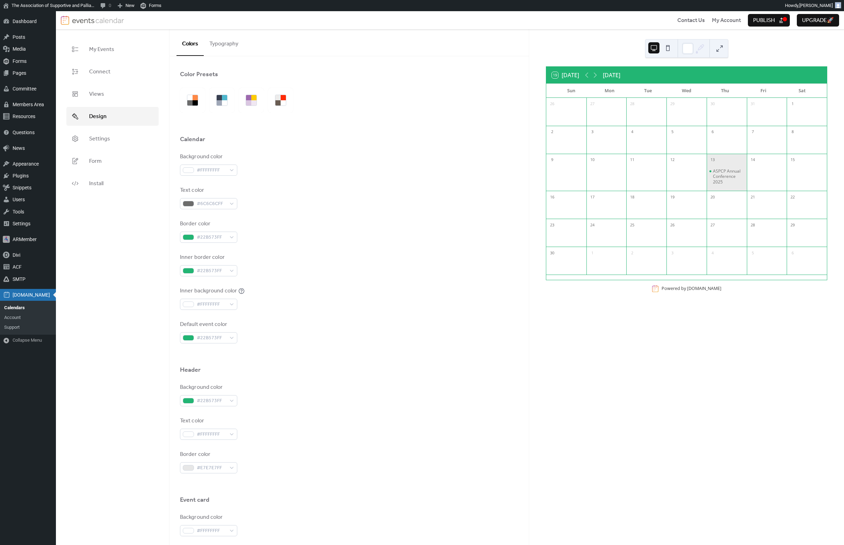
click at [287, 350] on div at bounding box center [349, 354] width 338 height 22
click at [216, 270] on span "#22B573FF" at bounding box center [211, 271] width 29 height 8
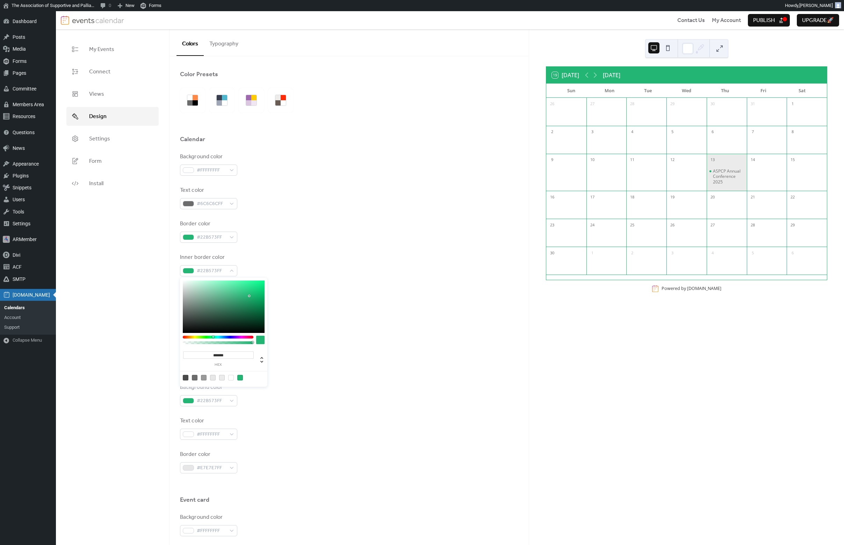
click at [213, 378] on div at bounding box center [213, 378] width 6 height 6
type input "*******"
click at [213, 378] on div at bounding box center [213, 378] width 6 height 6
click at [286, 308] on div "Inner background color #FFFFFFFF" at bounding box center [349, 298] width 338 height 23
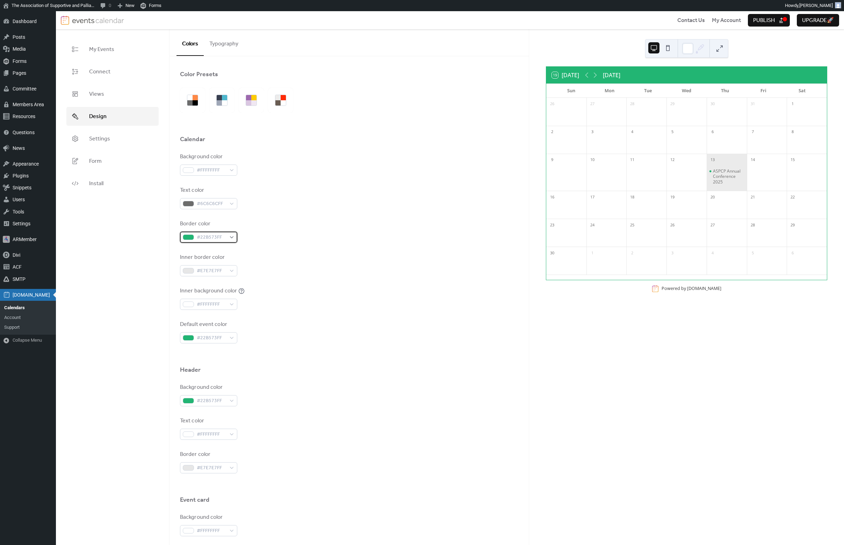
click at [223, 240] on span "#22B573FF" at bounding box center [211, 237] width 29 height 8
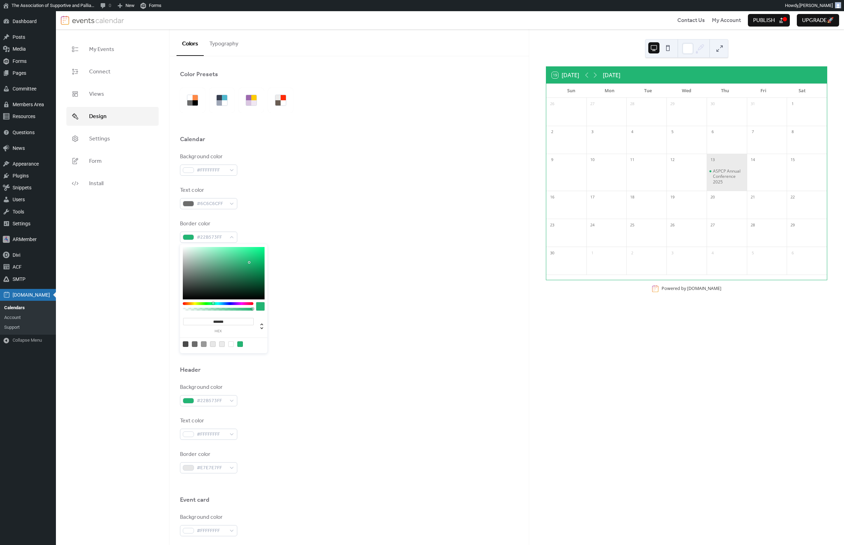
click at [205, 343] on div at bounding box center [204, 344] width 6 height 6
type input "*******"
click at [290, 298] on div "Inner background color #FFFFFFFF" at bounding box center [349, 298] width 338 height 23
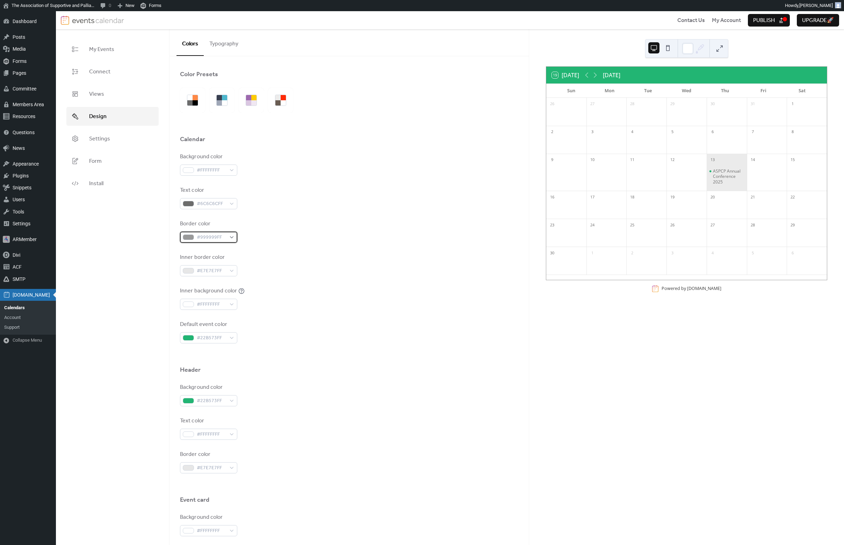
click at [218, 239] on span "#999999FF" at bounding box center [211, 237] width 29 height 8
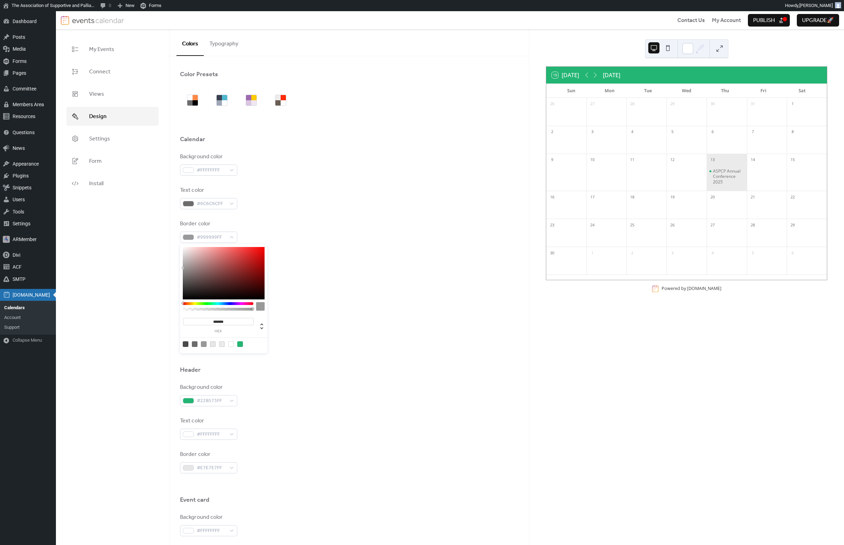
click at [214, 343] on div at bounding box center [213, 344] width 6 height 6
type input "*******"
click at [302, 276] on div "Inner border color #E7E7E7FF" at bounding box center [349, 264] width 338 height 23
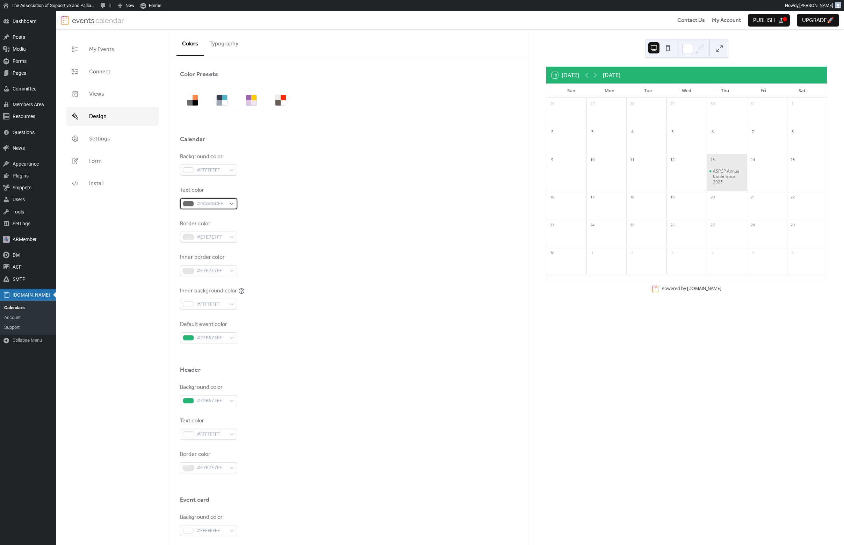
click at [226, 199] on div "#6C6C6CFF" at bounding box center [208, 203] width 57 height 11
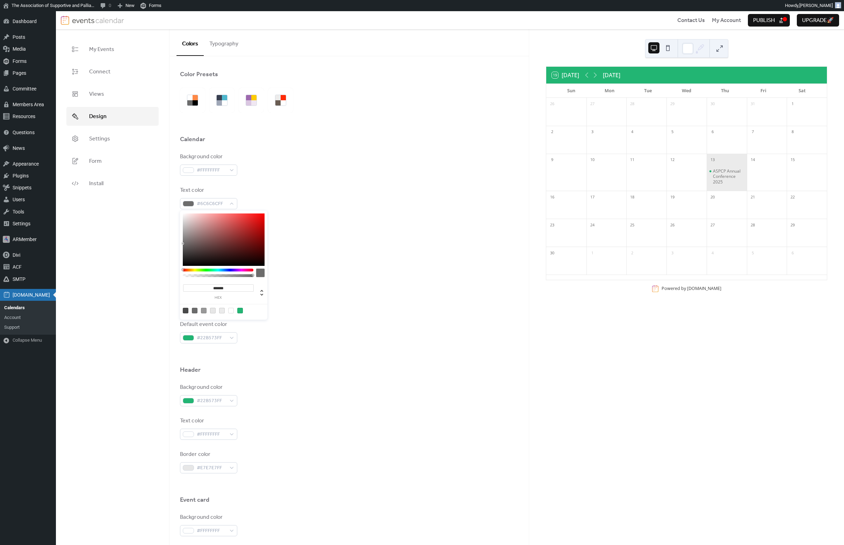
click at [187, 312] on div at bounding box center [186, 311] width 6 height 6
type input "*******"
click at [317, 220] on div "Border color #E7E7E7FF" at bounding box center [349, 231] width 338 height 23
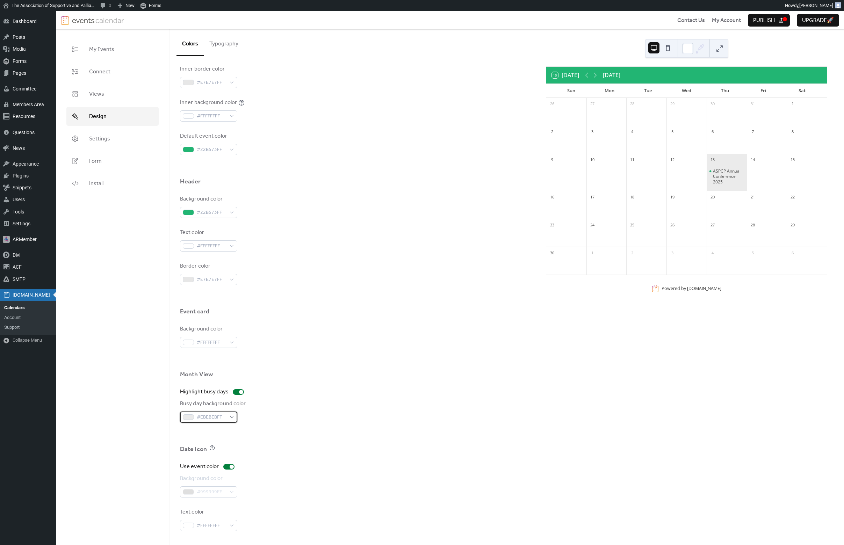
click at [229, 418] on div "#EBEBEBFF" at bounding box center [208, 417] width 57 height 11
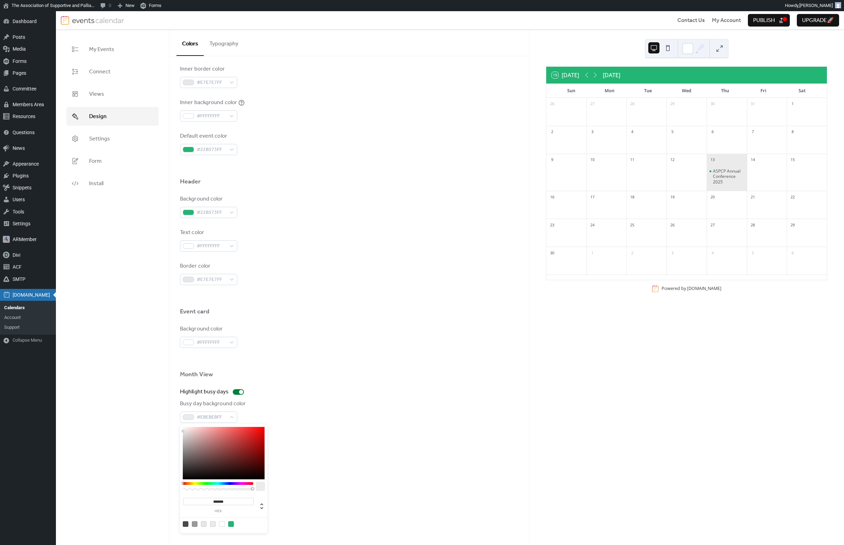
click at [291, 401] on div "Busy day background color #EBEBEBFF" at bounding box center [349, 411] width 338 height 23
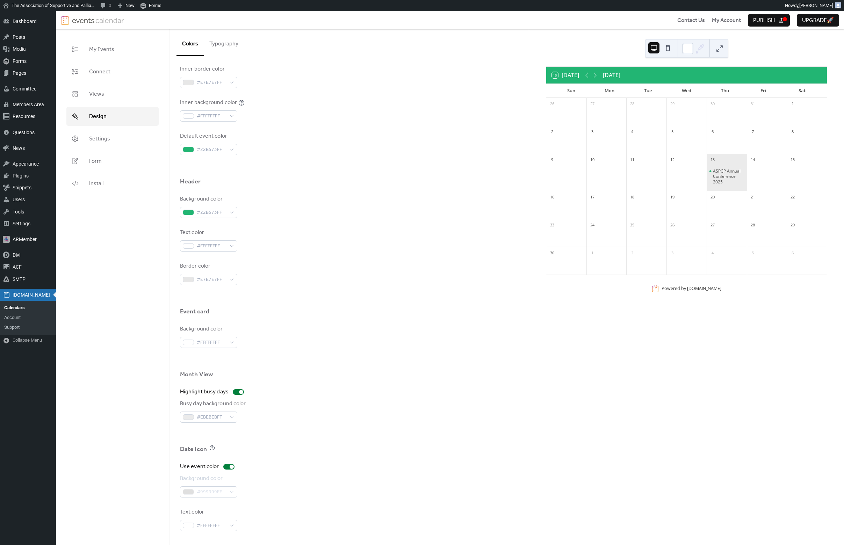
click at [219, 492] on div "#999999FF" at bounding box center [208, 491] width 57 height 11
click at [229, 470] on label "Use event color" at bounding box center [208, 467] width 57 height 8
click at [227, 494] on div "#999999FF" at bounding box center [208, 491] width 57 height 11
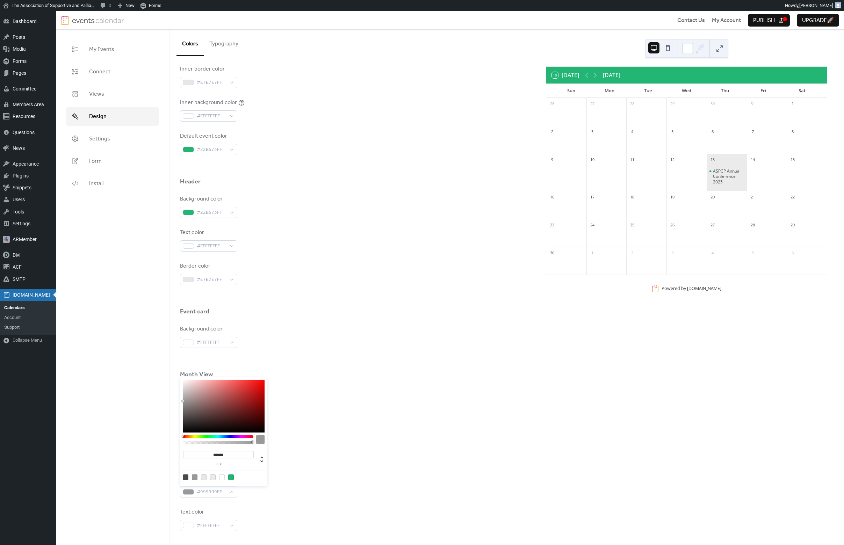
click at [222, 479] on div at bounding box center [222, 478] width 6 height 6
type input "*******"
click at [334, 335] on div "Background color #FFFFFFFF" at bounding box center [349, 336] width 338 height 23
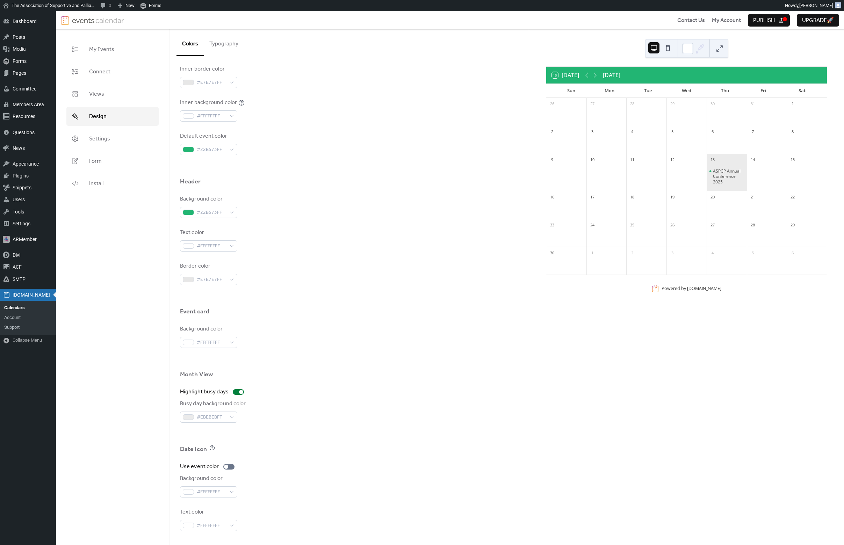
click at [298, 457] on div at bounding box center [349, 460] width 338 height 6
click at [227, 470] on label "Use event color" at bounding box center [208, 467] width 57 height 8
click at [260, 459] on div at bounding box center [349, 460] width 338 height 6
click at [215, 528] on span "#FFFFFFFF" at bounding box center [211, 526] width 29 height 8
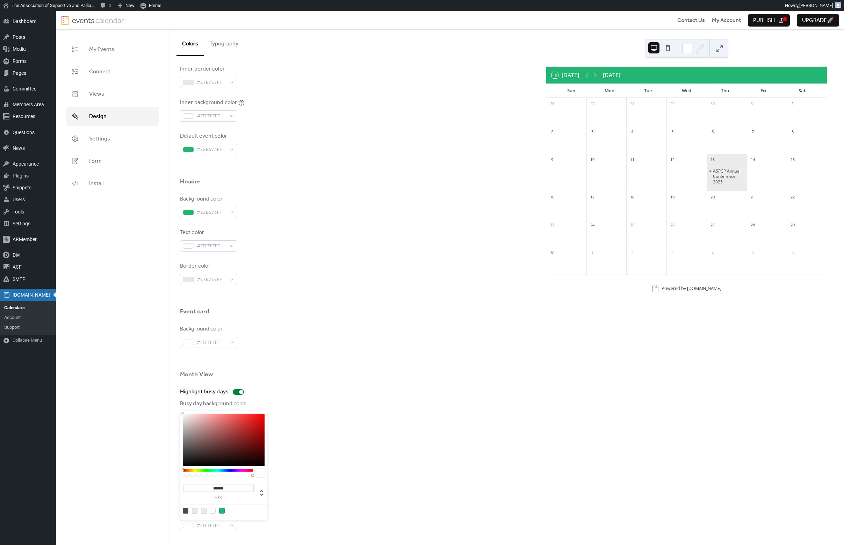
click at [325, 433] on div at bounding box center [349, 434] width 338 height 22
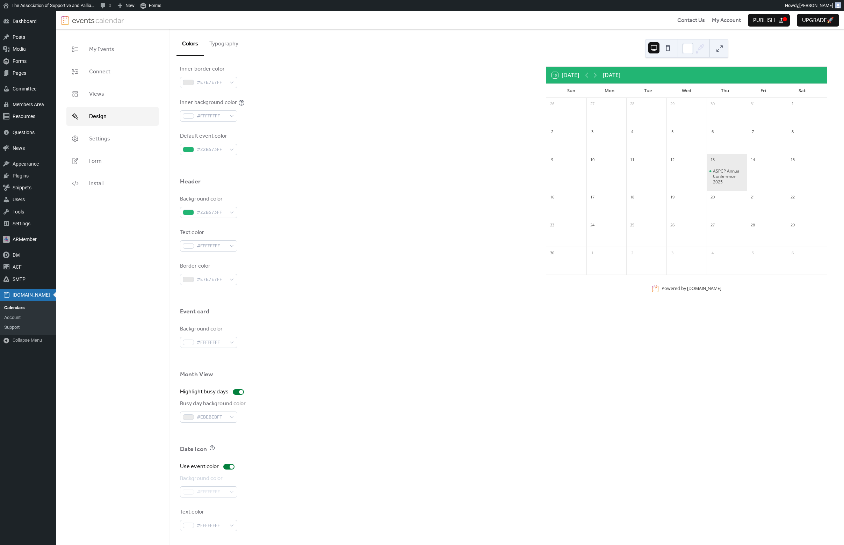
click at [355, 307] on div "Event card" at bounding box center [349, 313] width 338 height 12
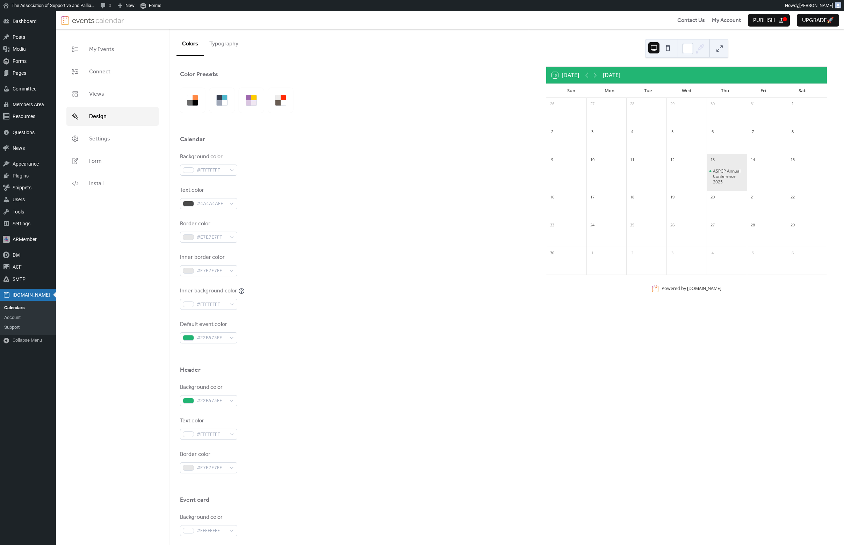
click at [225, 44] on button "Typography" at bounding box center [224, 42] width 40 height 26
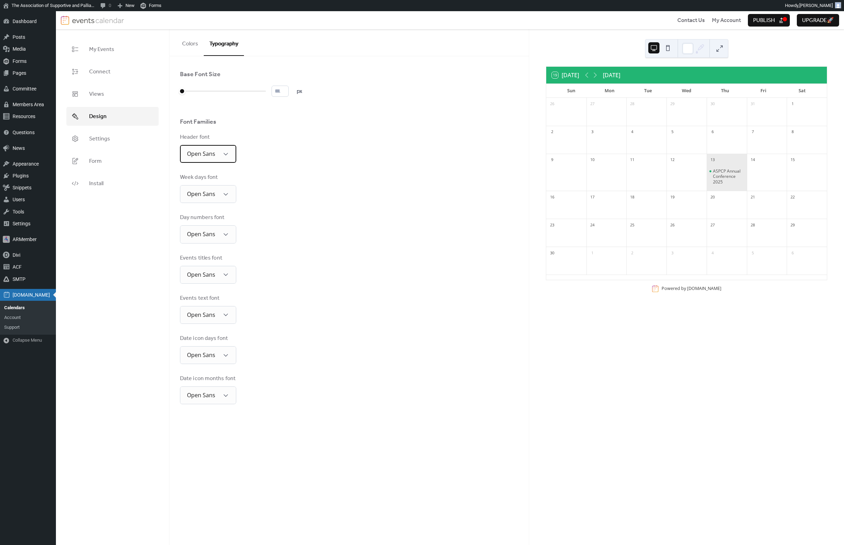
click at [218, 153] on div "Open Sans" at bounding box center [208, 154] width 56 height 18
click at [215, 227] on div "Poppins" at bounding box center [212, 230] width 64 height 12
click at [330, 195] on div "Week days font Open Sans" at bounding box center [349, 188] width 338 height 30
click at [267, 188] on div "Week days font Open Sans" at bounding box center [349, 188] width 338 height 30
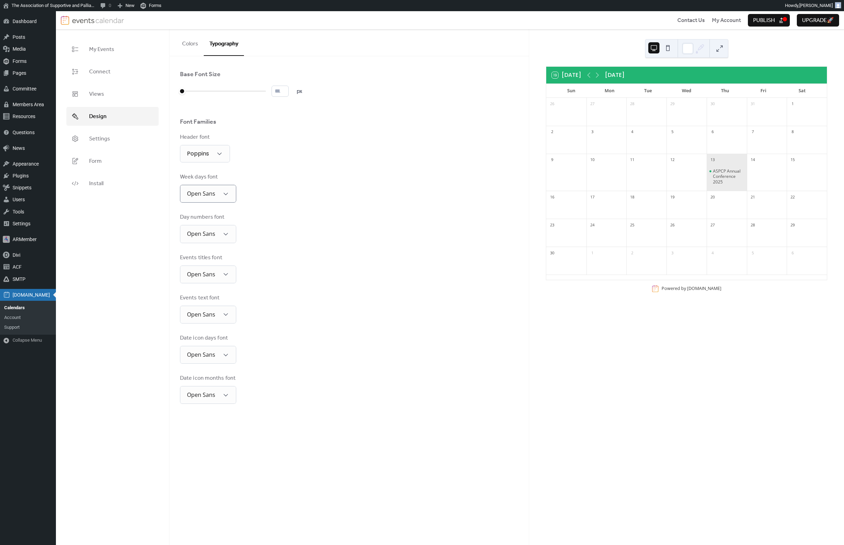
click at [763, 20] on span "Publish" at bounding box center [764, 20] width 22 height 8
click at [289, 89] on input "*" at bounding box center [280, 91] width 17 height 11
click at [289, 89] on input "**" at bounding box center [280, 91] width 17 height 11
type input "**"
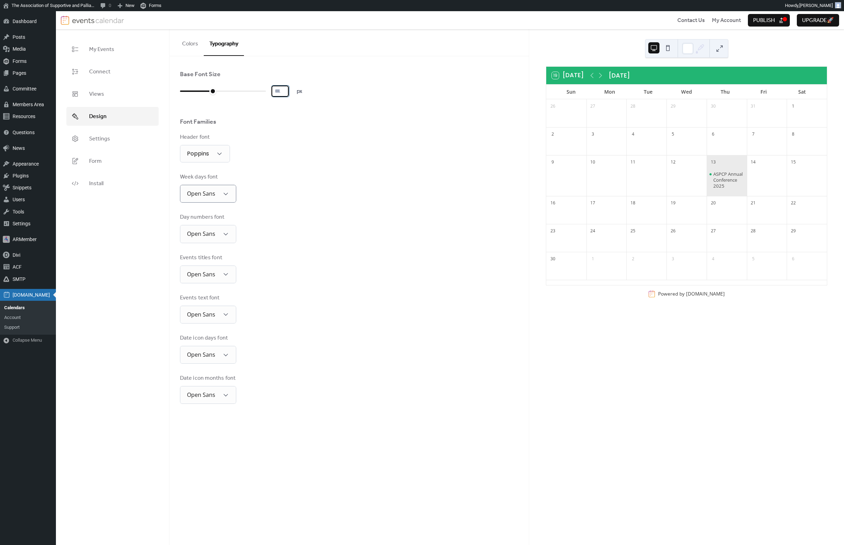
click at [289, 91] on input "**" at bounding box center [280, 91] width 17 height 11
click at [762, 19] on span "Publish" at bounding box center [764, 20] width 22 height 8
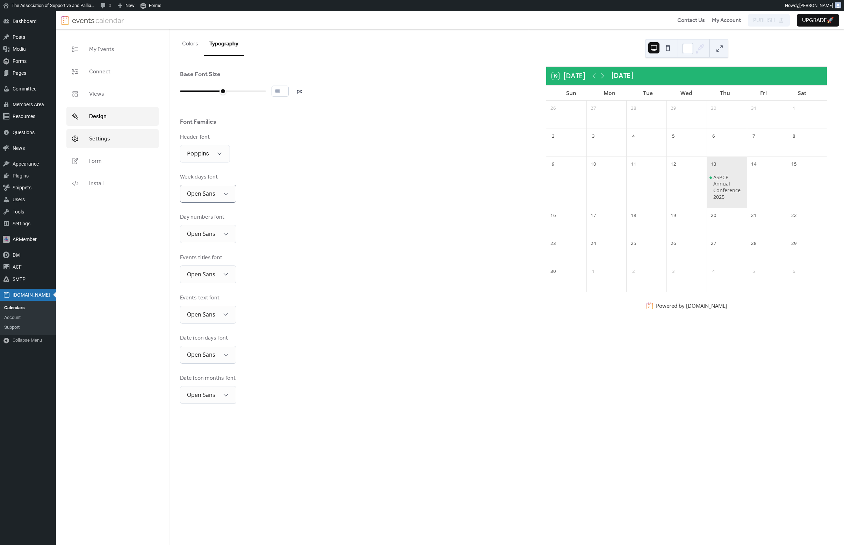
click at [101, 135] on span "Settings" at bounding box center [99, 139] width 21 height 8
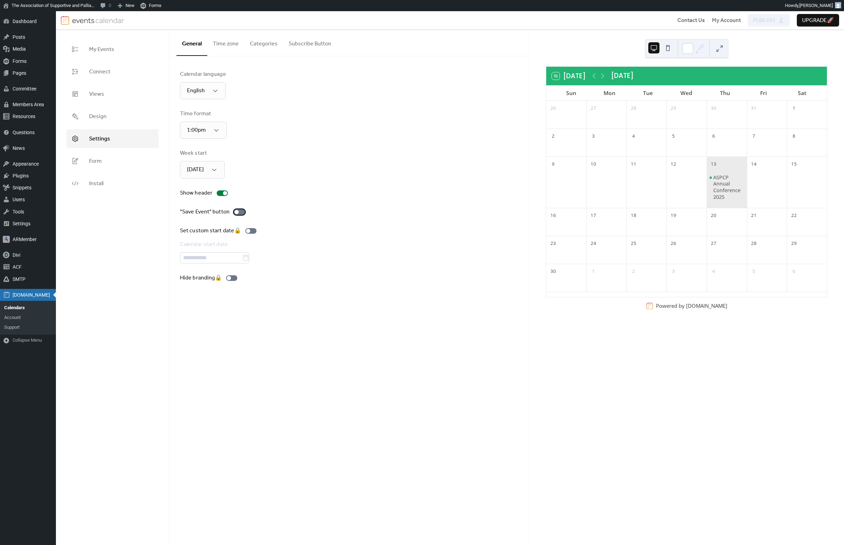
click at [239, 214] on div at bounding box center [239, 212] width 11 height 6
click at [196, 202] on span "Monday" at bounding box center [194, 201] width 17 height 8
click at [278, 152] on div "Week start Monday" at bounding box center [349, 163] width 338 height 29
click at [195, 162] on span "13:00" at bounding box center [193, 161] width 14 height 8
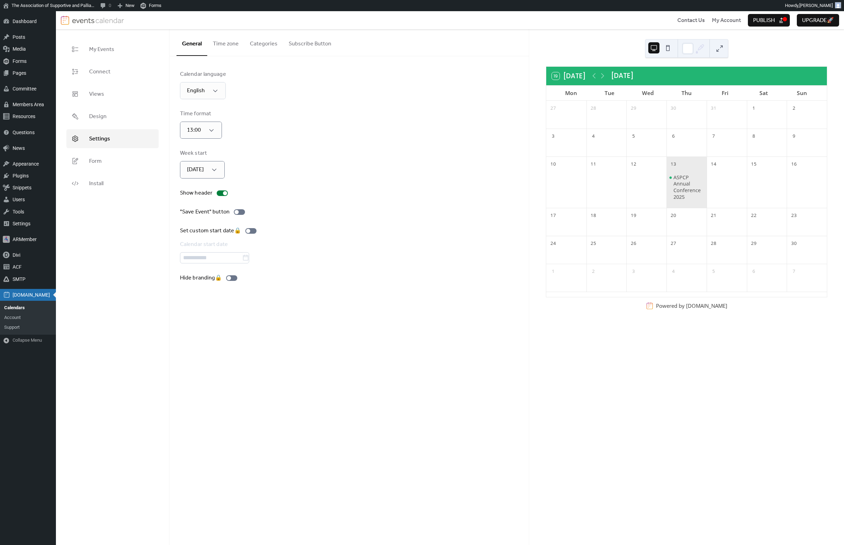
click at [249, 123] on div "Time format 13:00" at bounding box center [349, 124] width 338 height 29
click at [256, 86] on div "Calendar language English" at bounding box center [349, 84] width 338 height 29
click at [220, 41] on button "Time zone" at bounding box center [225, 42] width 37 height 26
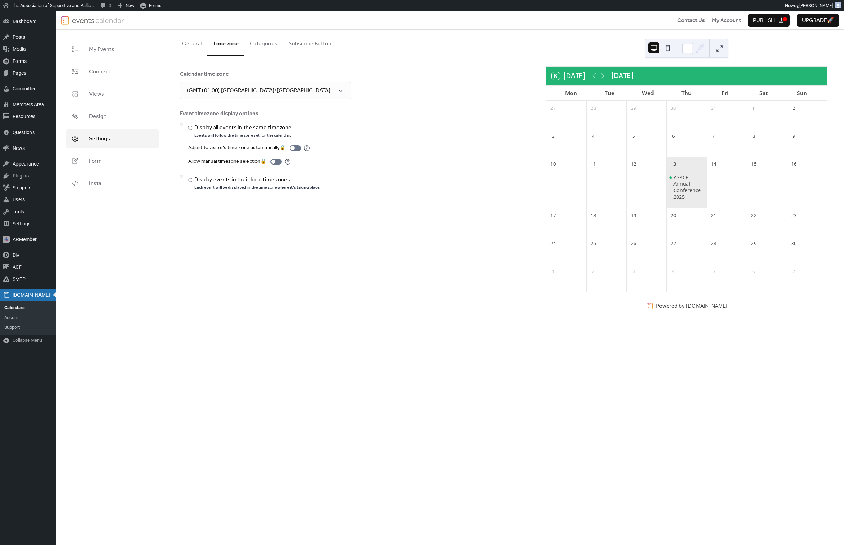
click at [262, 48] on button "Categories" at bounding box center [263, 42] width 39 height 26
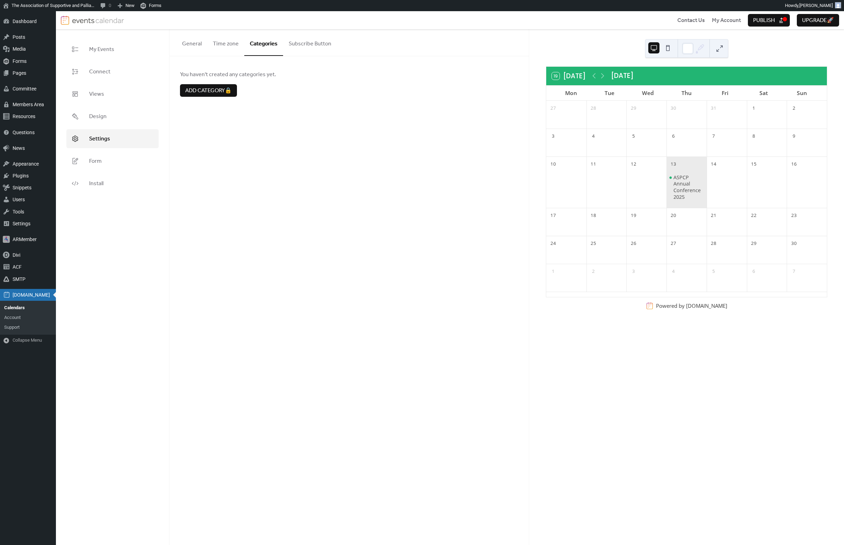
click at [307, 39] on button "Subscribe Button" at bounding box center [310, 42] width 54 height 26
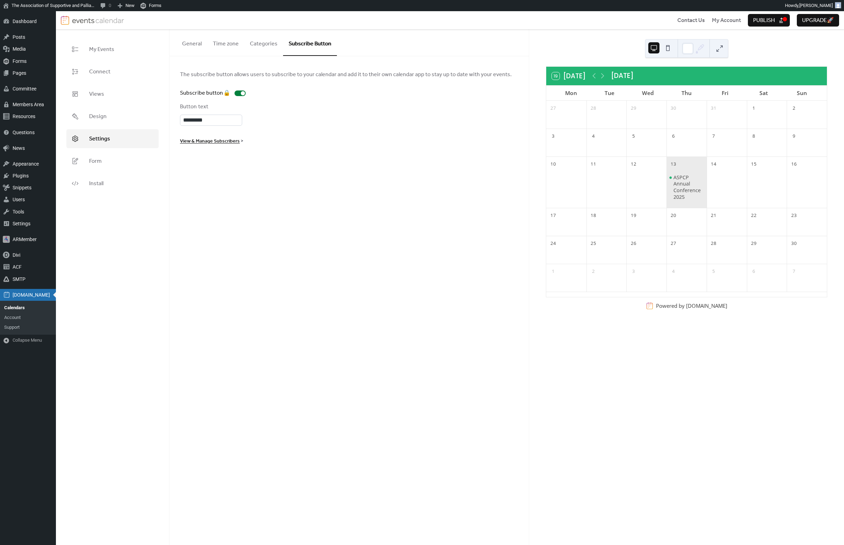
click at [187, 44] on button "General" at bounding box center [191, 42] width 31 height 26
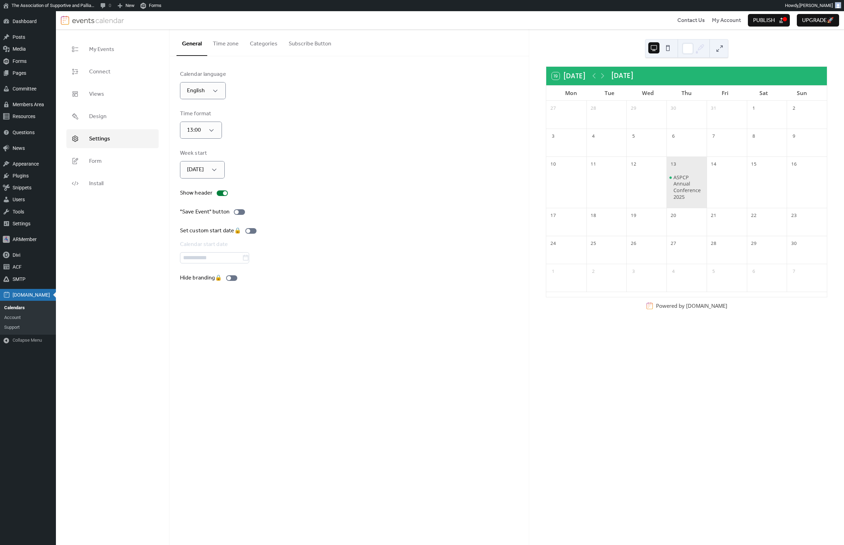
click at [767, 25] on span "Publish" at bounding box center [764, 20] width 22 height 8
click at [107, 97] on link "Views" at bounding box center [112, 94] width 92 height 19
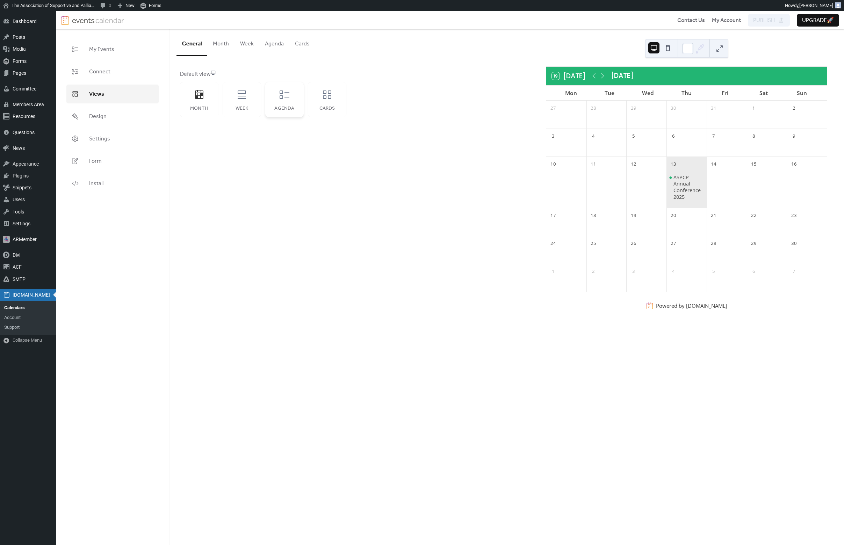
click at [283, 99] on icon at bounding box center [284, 94] width 11 height 11
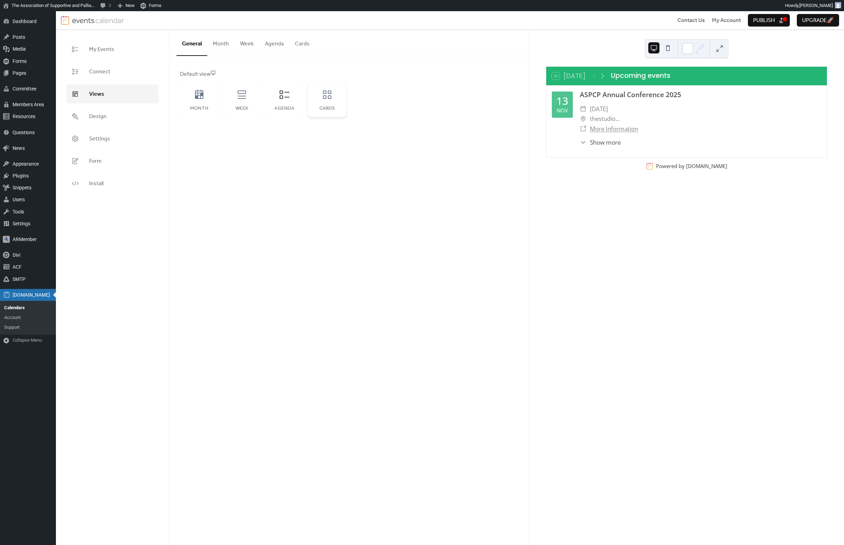
click at [323, 99] on icon at bounding box center [326, 94] width 11 height 11
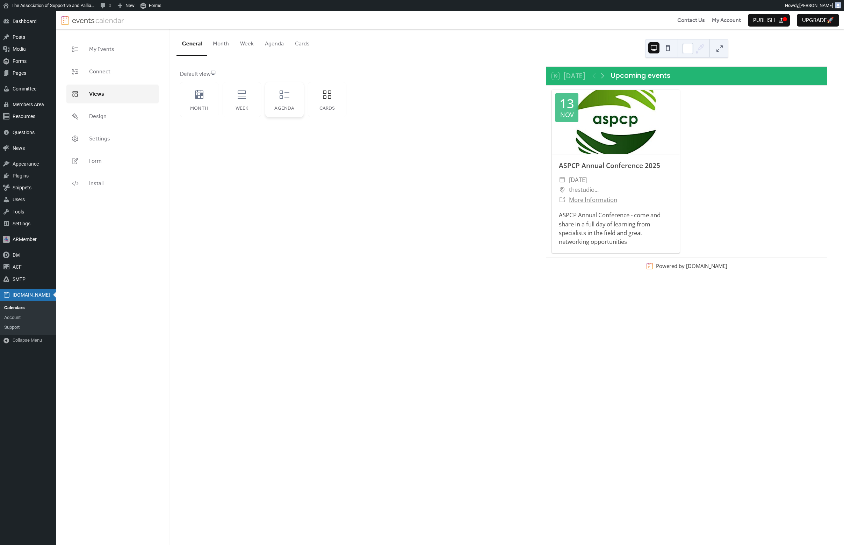
click at [285, 100] on icon at bounding box center [284, 94] width 11 height 11
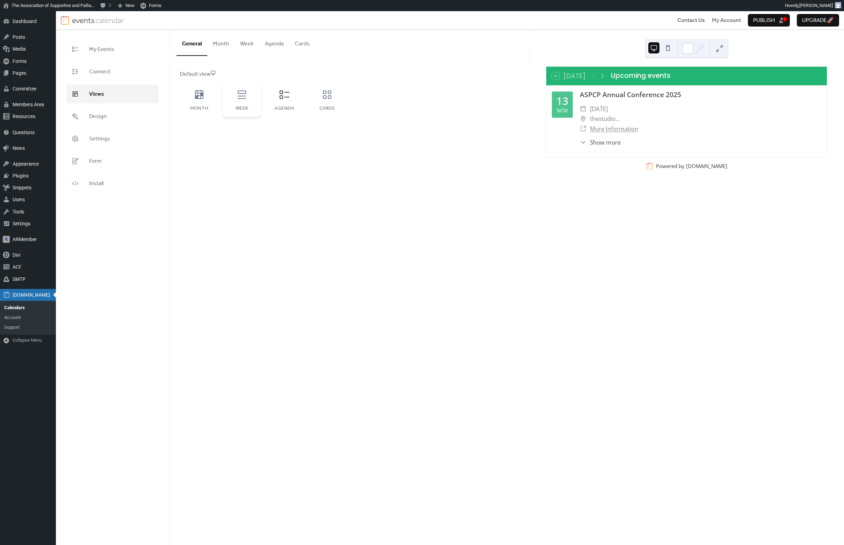
click at [245, 105] on div "Week" at bounding box center [242, 99] width 38 height 35
click at [279, 101] on div "Agenda" at bounding box center [284, 99] width 38 height 35
click at [767, 20] on span "Publish" at bounding box center [764, 20] width 22 height 8
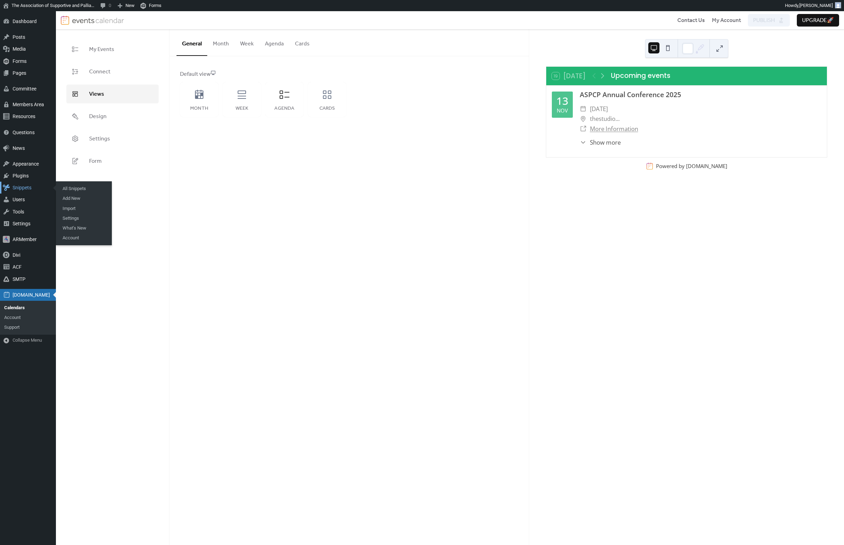
click at [21, 188] on div "Snippets" at bounding box center [28, 188] width 56 height 12
click at [304, 43] on button "Cards" at bounding box center [302, 42] width 26 height 26
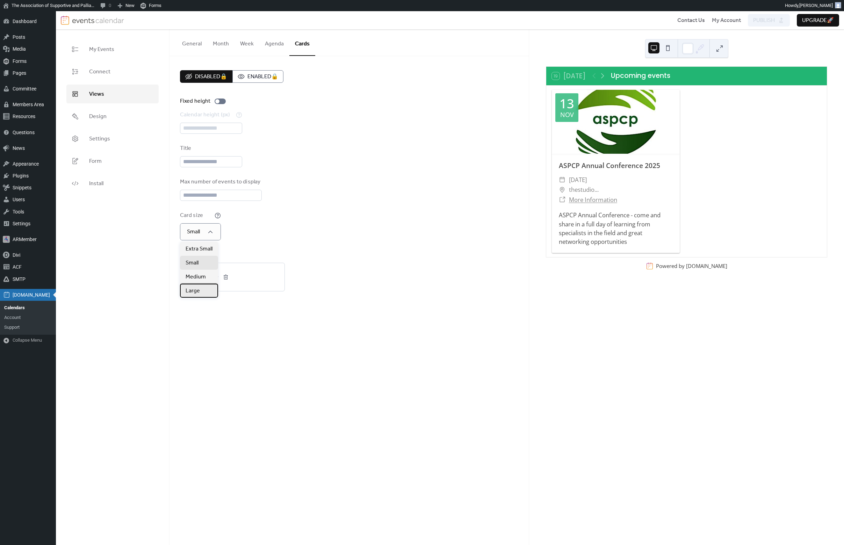
click at [197, 293] on span "Large" at bounding box center [193, 291] width 14 height 8
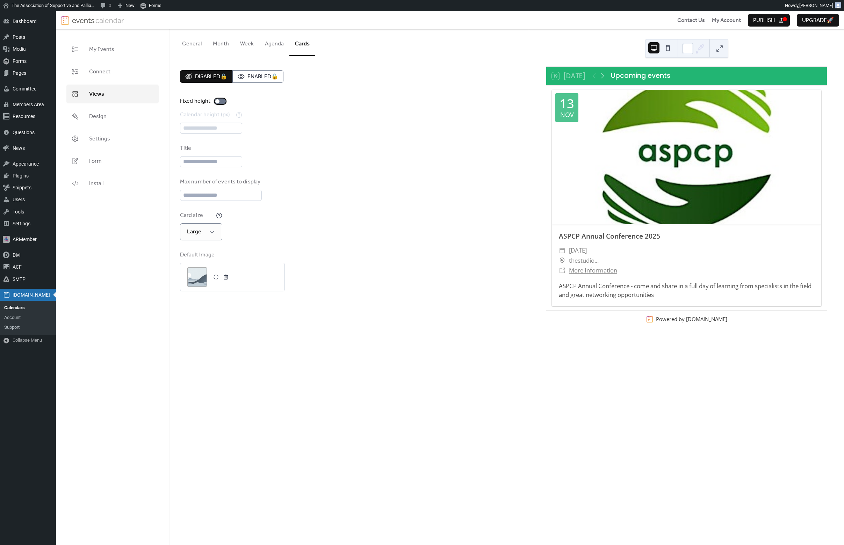
click at [222, 102] on div at bounding box center [220, 102] width 11 height 6
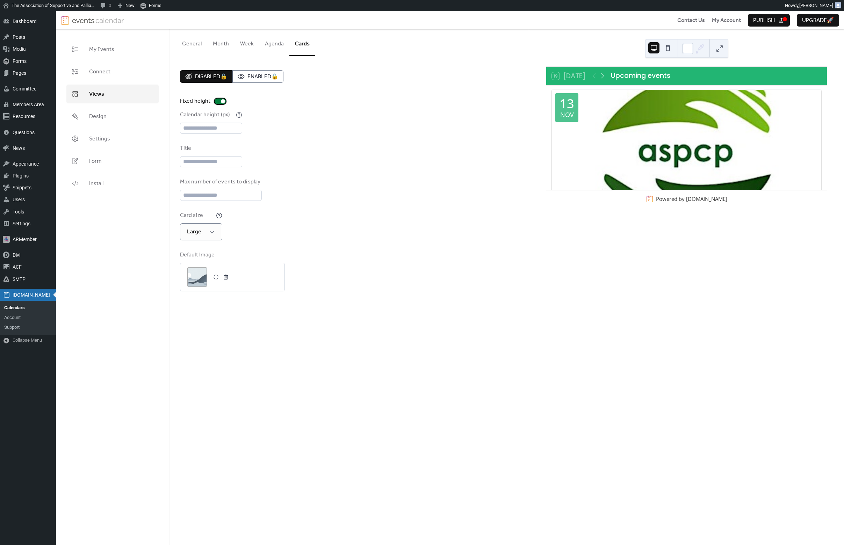
click at [222, 102] on div at bounding box center [223, 101] width 4 height 4
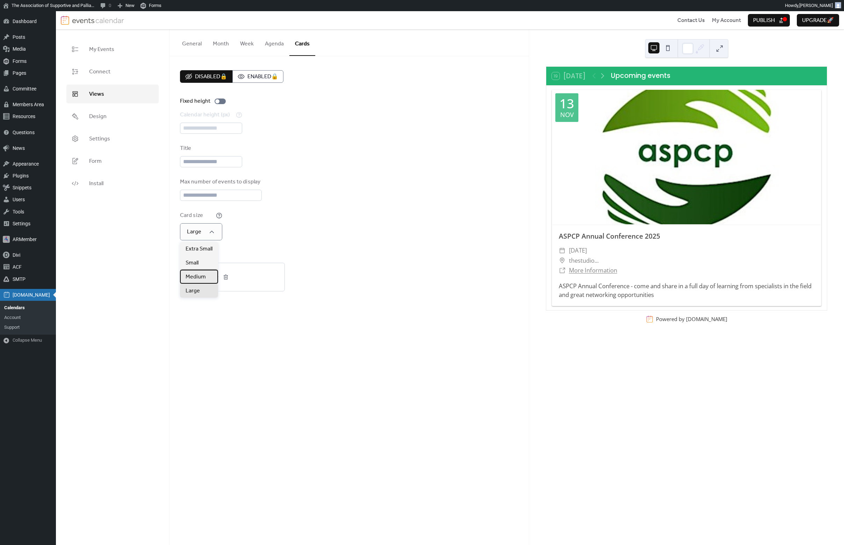
click at [201, 278] on span "Medium" at bounding box center [196, 277] width 20 height 8
click at [302, 216] on div "Card size Medium" at bounding box center [349, 225] width 338 height 29
click at [211, 238] on div "Medium" at bounding box center [204, 231] width 48 height 17
click at [202, 249] on span "Extra Small" at bounding box center [199, 249] width 27 height 8
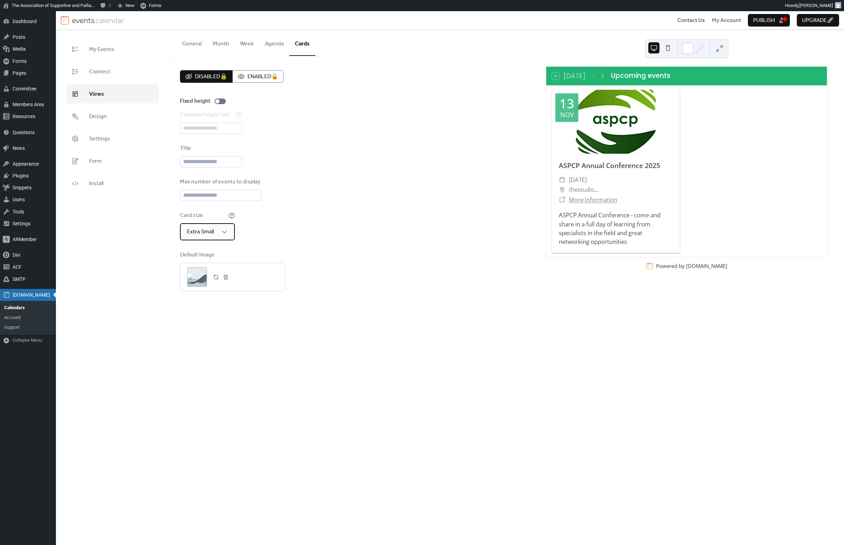
click at [205, 238] on div "Extra Small" at bounding box center [207, 231] width 55 height 17
click at [196, 266] on span "Small" at bounding box center [192, 263] width 13 height 8
click at [198, 248] on span "Extra Small" at bounding box center [199, 249] width 27 height 8
click at [274, 200] on div "Max number of events to display **" at bounding box center [349, 189] width 338 height 23
click at [764, 18] on span "Publish" at bounding box center [764, 20] width 22 height 8
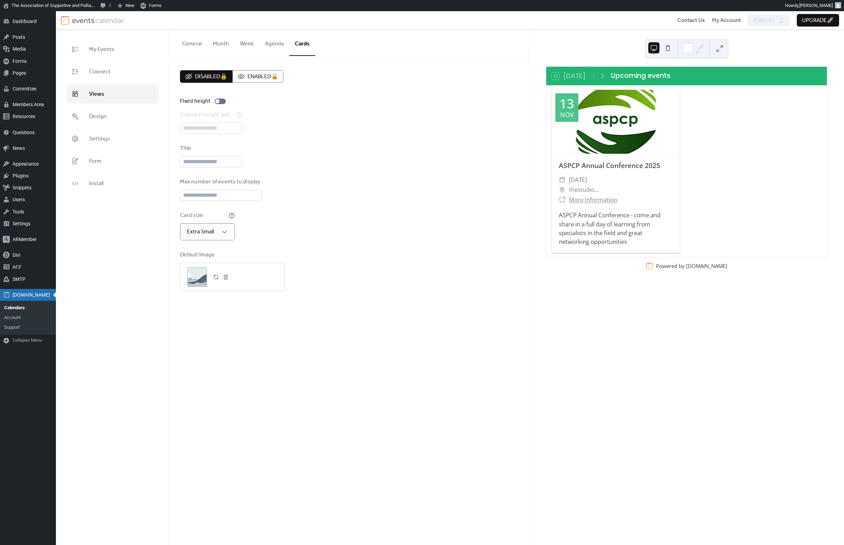
click at [270, 45] on button "Agenda" at bounding box center [274, 42] width 30 height 26
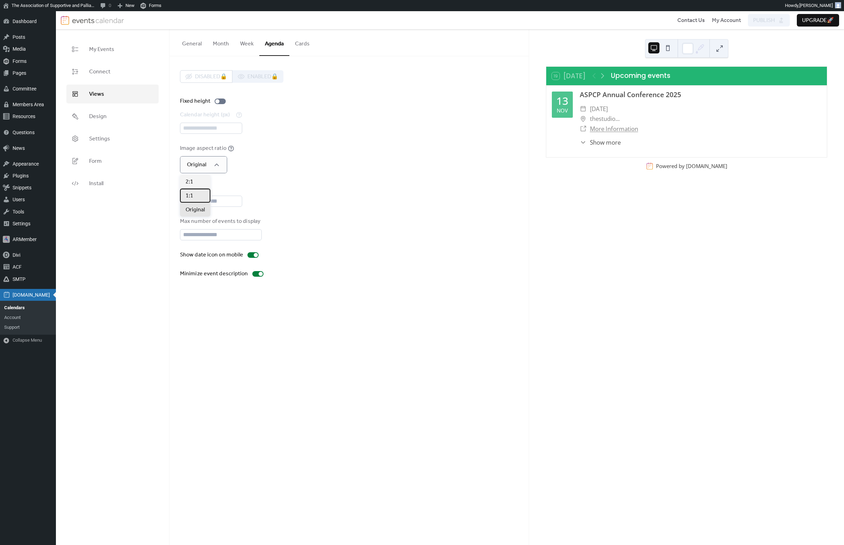
click at [198, 197] on div "1:1" at bounding box center [195, 196] width 30 height 14
click at [602, 143] on span "Show more" at bounding box center [605, 142] width 31 height 9
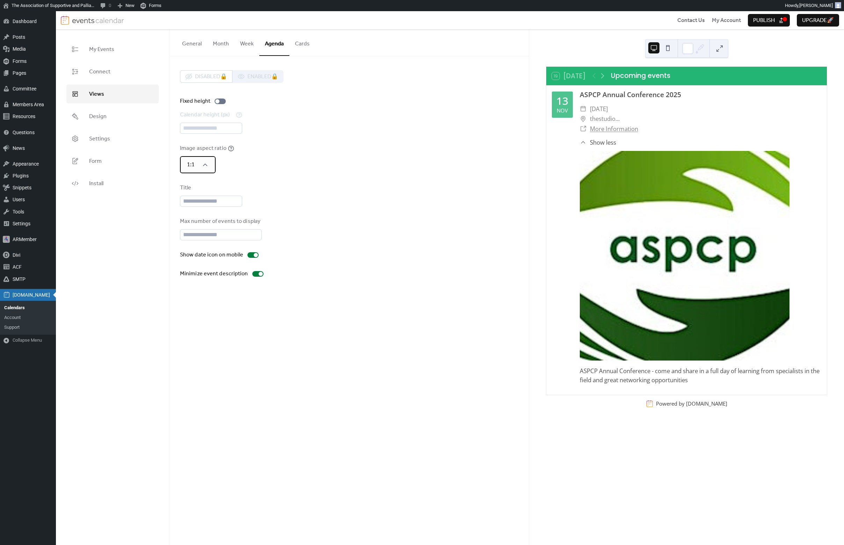
click at [202, 157] on div "1:1" at bounding box center [198, 164] width 36 height 17
click at [200, 209] on span "Original" at bounding box center [195, 210] width 19 height 8
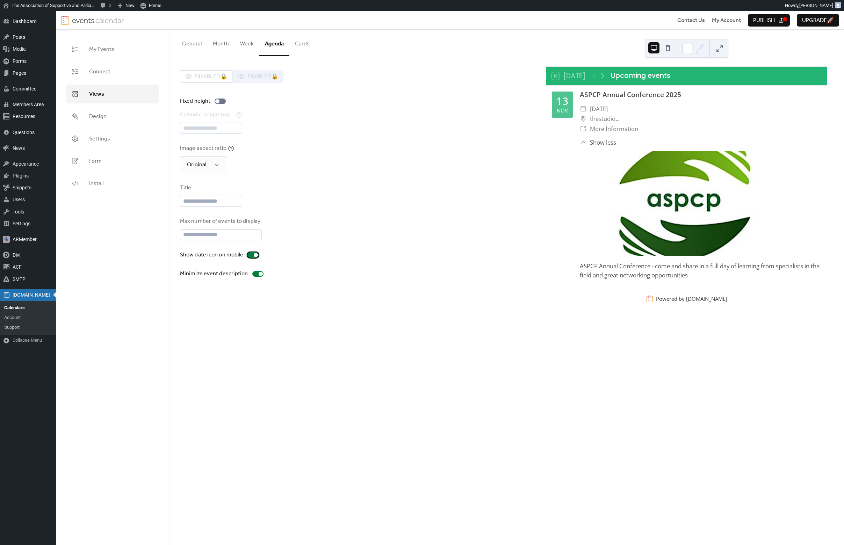
click at [251, 255] on div at bounding box center [252, 255] width 11 height 6
click at [254, 273] on div at bounding box center [257, 274] width 11 height 6
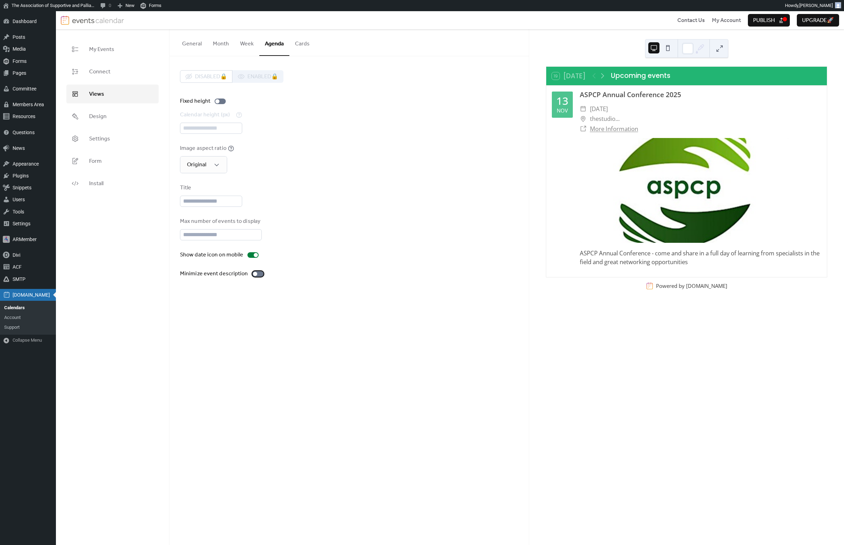
click at [254, 273] on div at bounding box center [255, 274] width 4 height 4
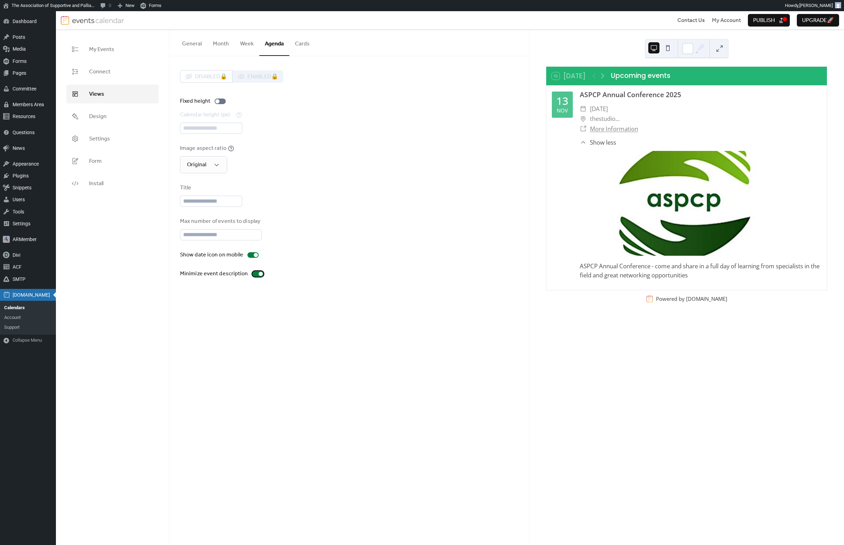
click at [254, 273] on div at bounding box center [257, 274] width 11 height 6
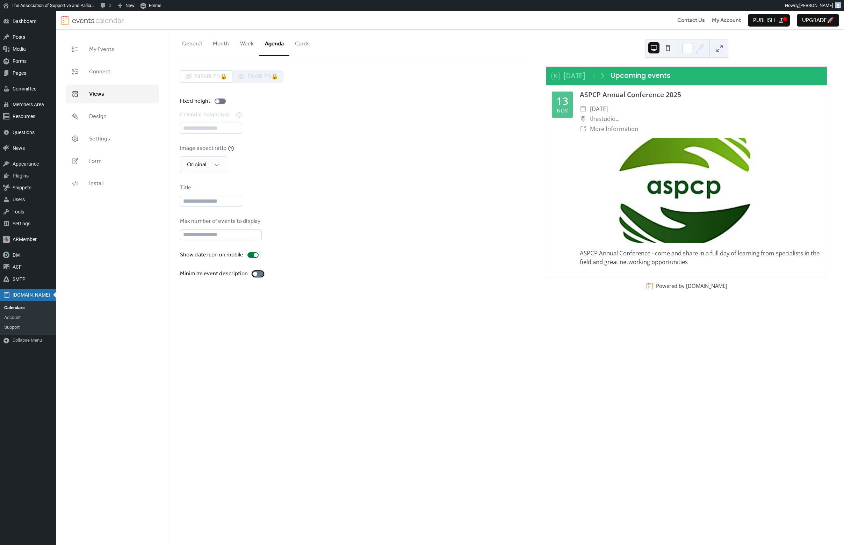
click at [254, 273] on div at bounding box center [255, 274] width 4 height 4
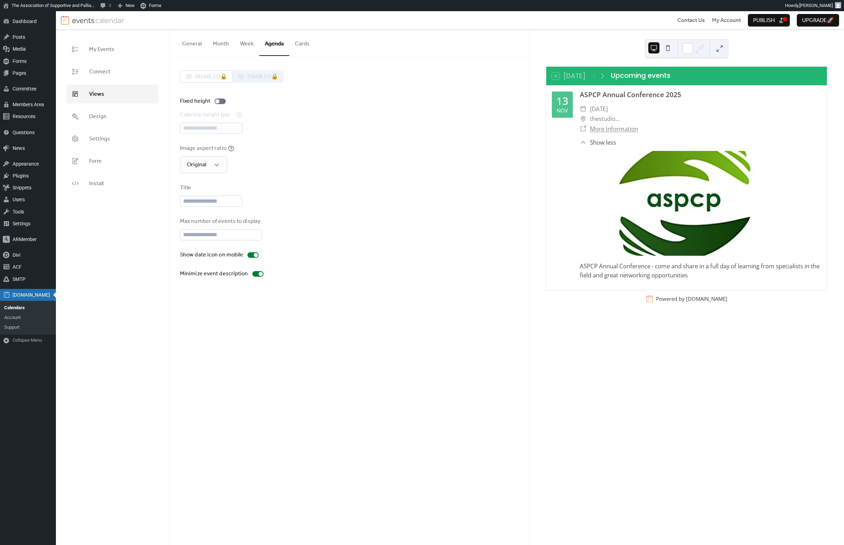
click at [287, 159] on div "Image aspect ratio Original" at bounding box center [349, 158] width 338 height 29
click at [243, 46] on button "Week" at bounding box center [246, 42] width 25 height 26
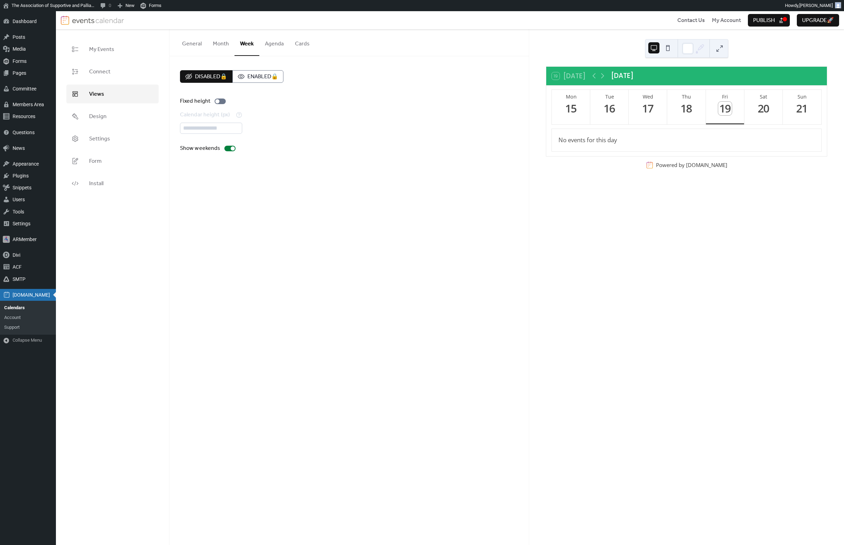
click at [273, 39] on button "Agenda" at bounding box center [274, 42] width 30 height 26
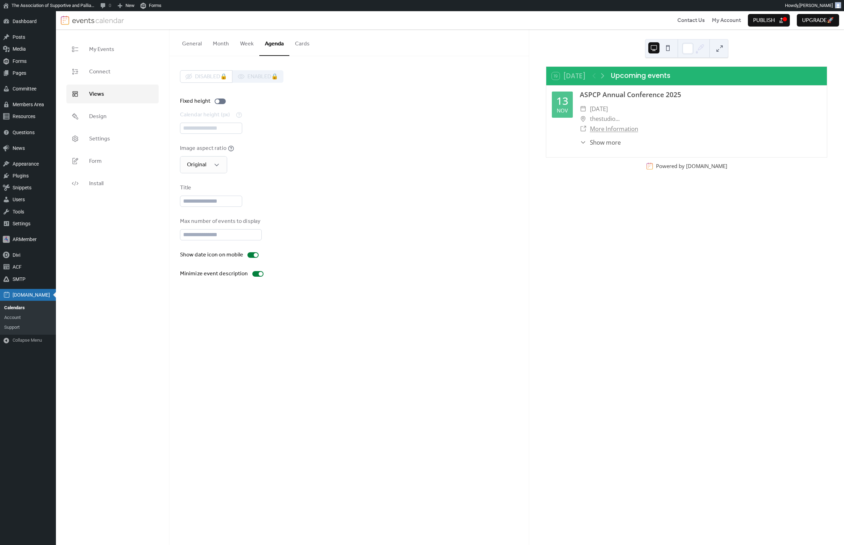
click at [224, 42] on button "Month" at bounding box center [220, 42] width 27 height 26
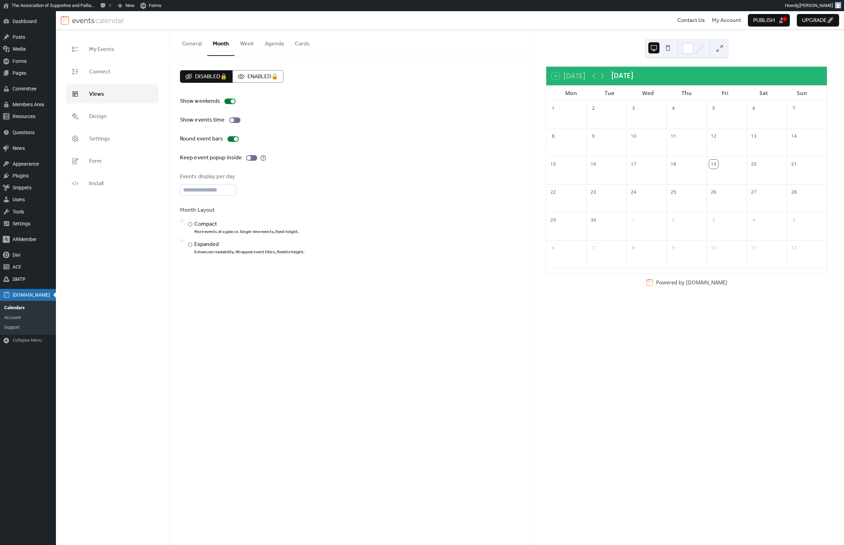
click at [195, 46] on button "General" at bounding box center [191, 42] width 31 height 26
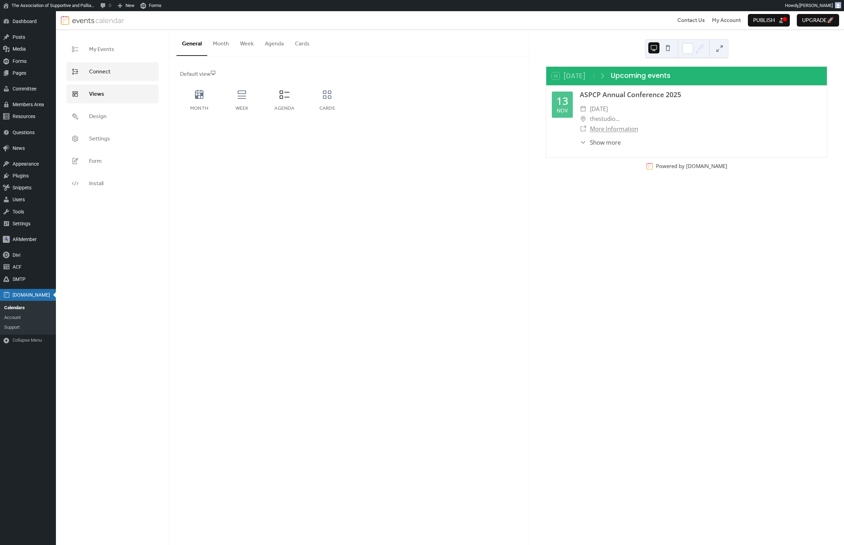
click at [98, 72] on span "Connect" at bounding box center [99, 72] width 21 height 8
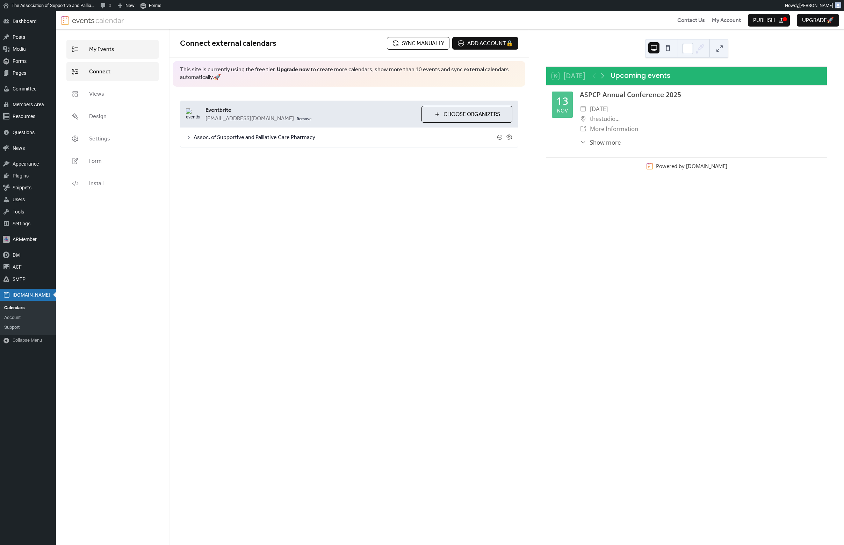
click at [111, 46] on span "My Events" at bounding box center [101, 49] width 25 height 8
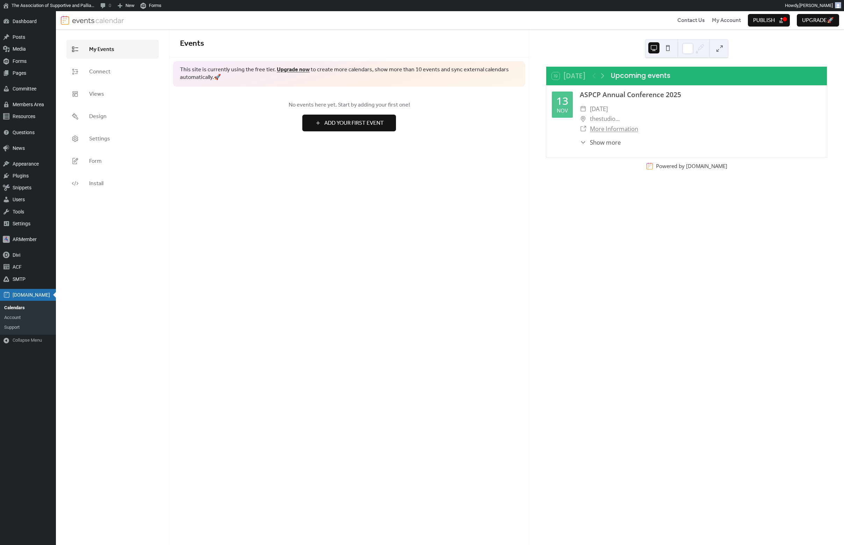
click at [764, 16] on span "Publish" at bounding box center [764, 20] width 22 height 8
